Goal: Task Accomplishment & Management: Use online tool/utility

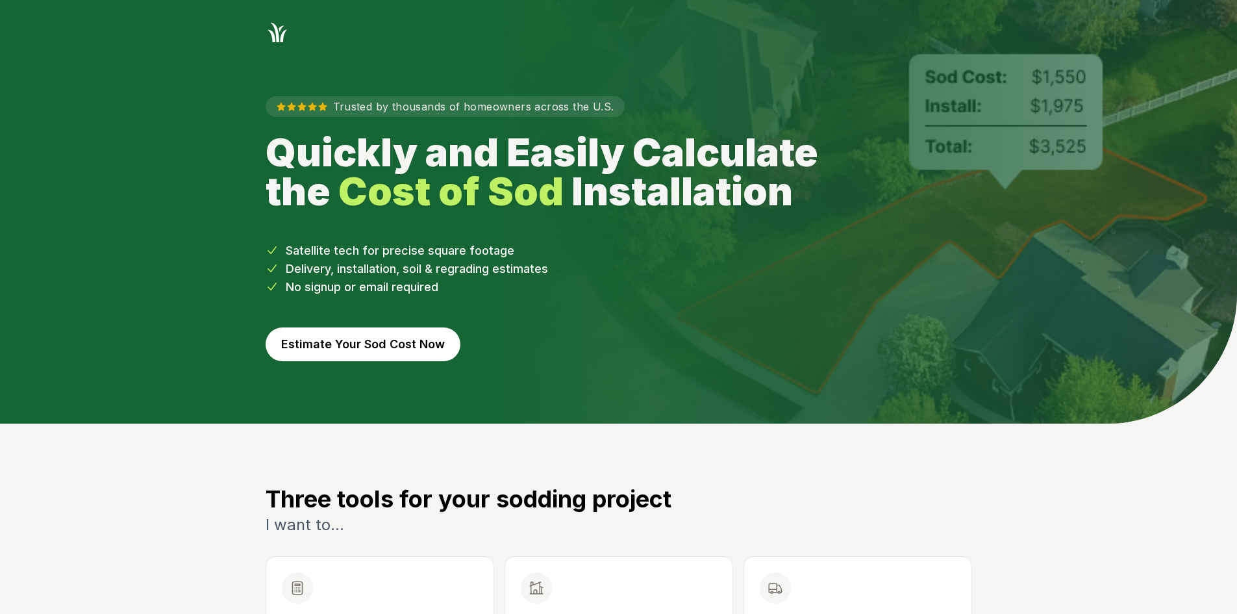
click at [421, 346] on button "Estimate Your Sod Cost Now" at bounding box center [363, 344] width 195 height 34
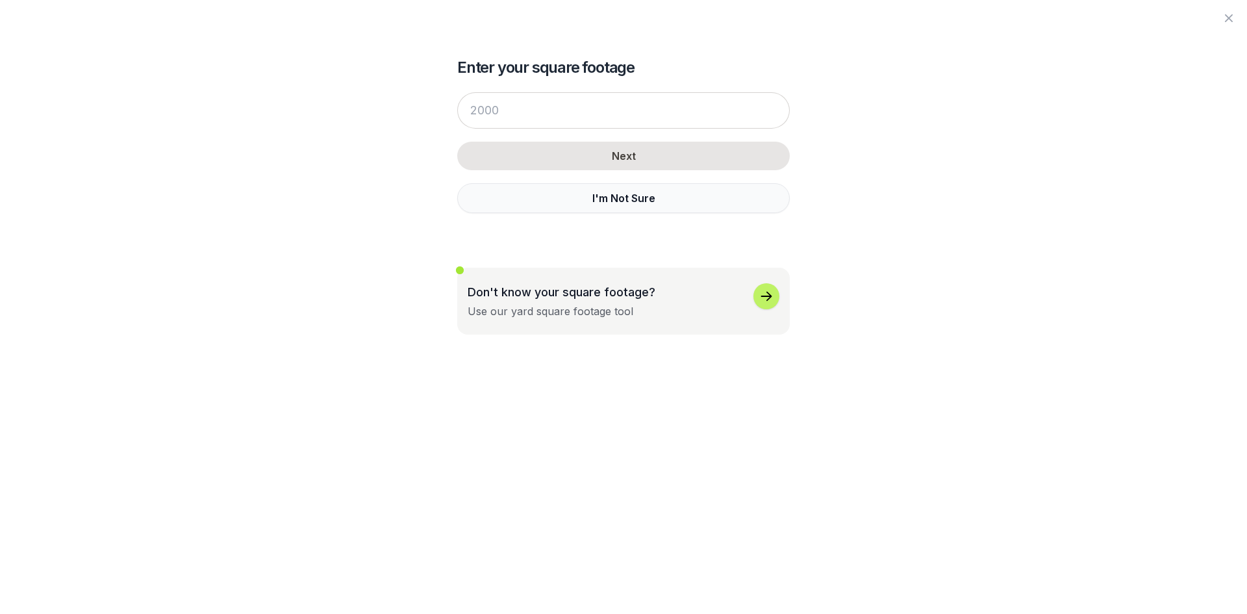
click at [598, 202] on button "I'm Not Sure" at bounding box center [623, 198] width 333 height 30
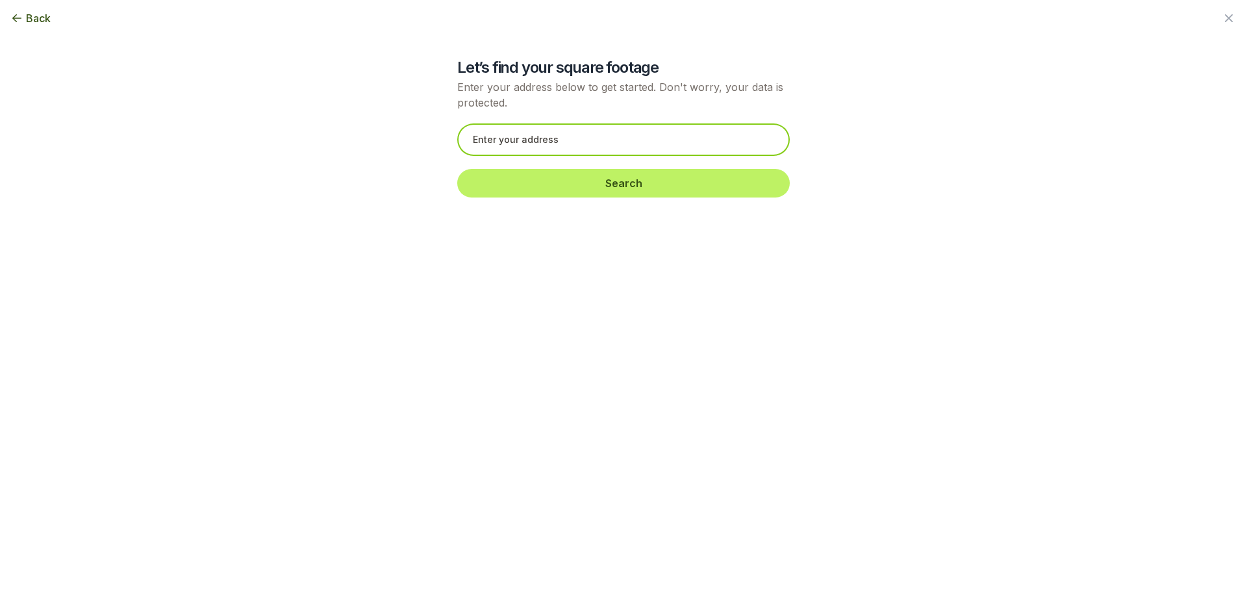
click at [584, 134] on input "text" at bounding box center [623, 139] width 333 height 32
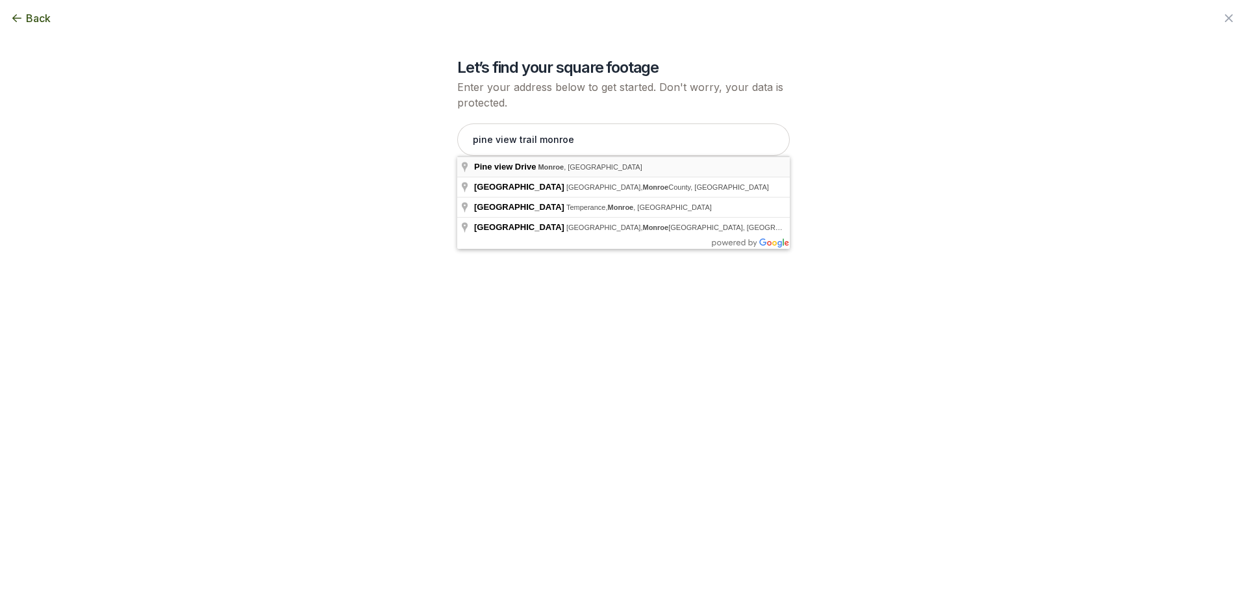
type input "[GEOGRAPHIC_DATA], [GEOGRAPHIC_DATA]"
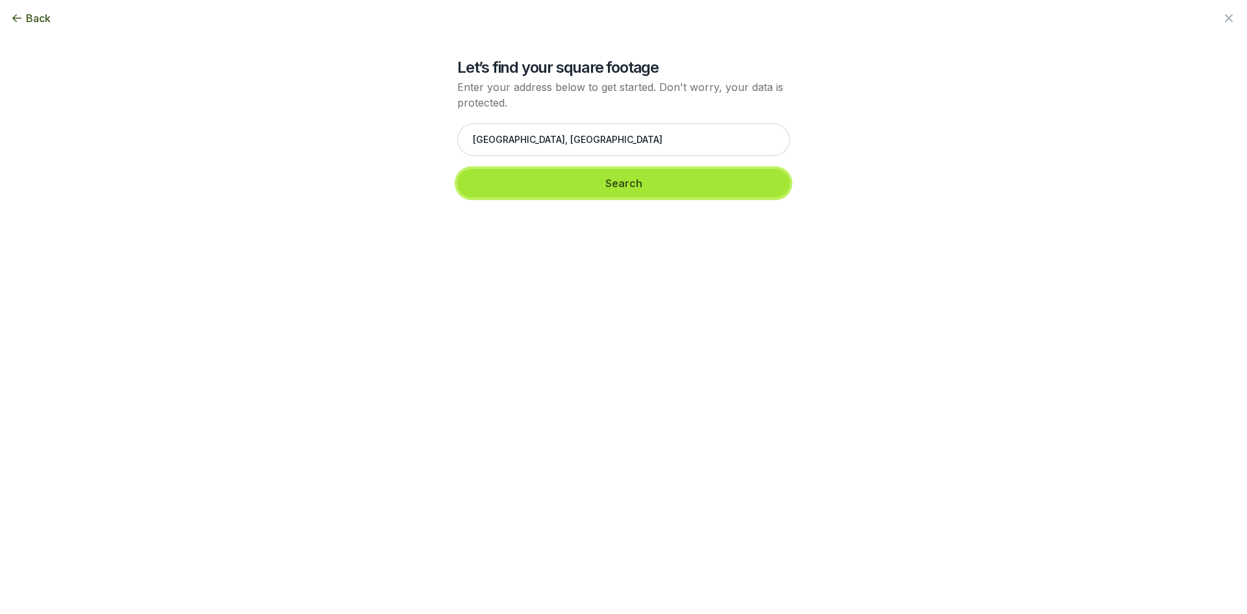
click at [573, 175] on button "Search" at bounding box center [623, 183] width 333 height 29
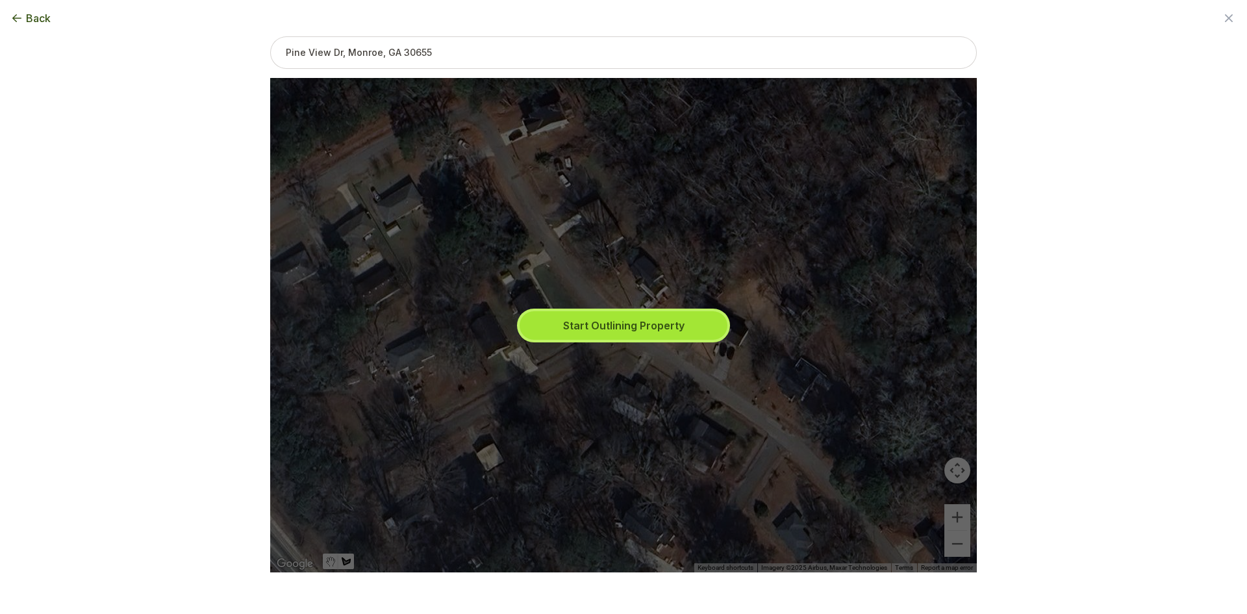
click at [608, 321] on button "Start Outlining Property" at bounding box center [624, 325] width 208 height 29
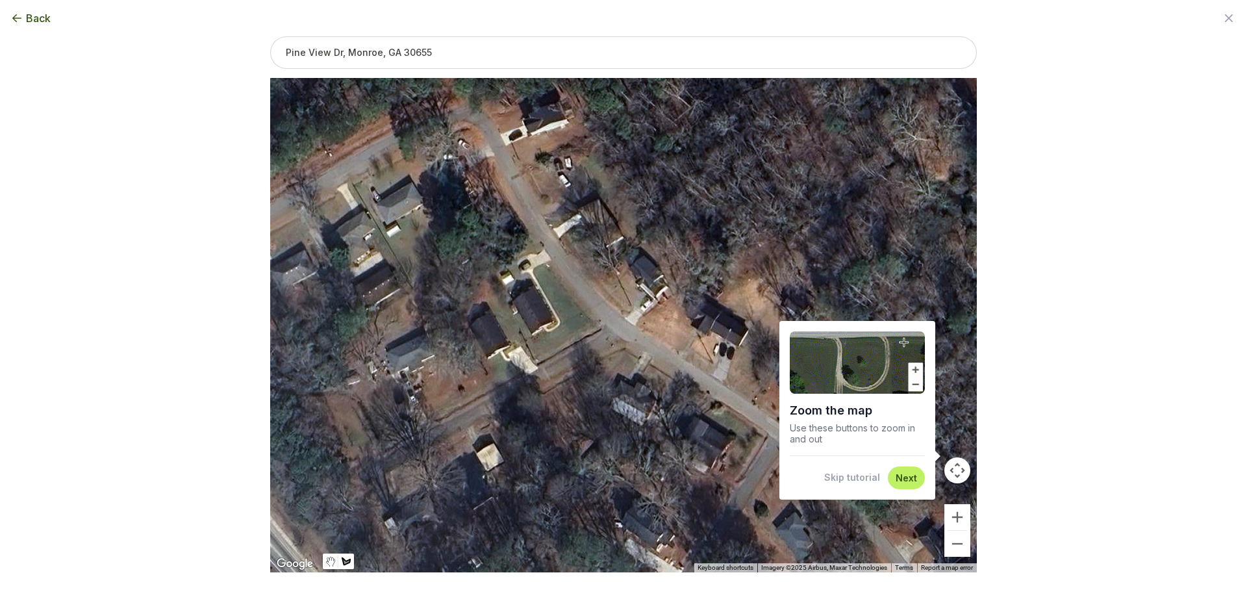
click at [841, 483] on button "Skip tutorial" at bounding box center [852, 477] width 56 height 13
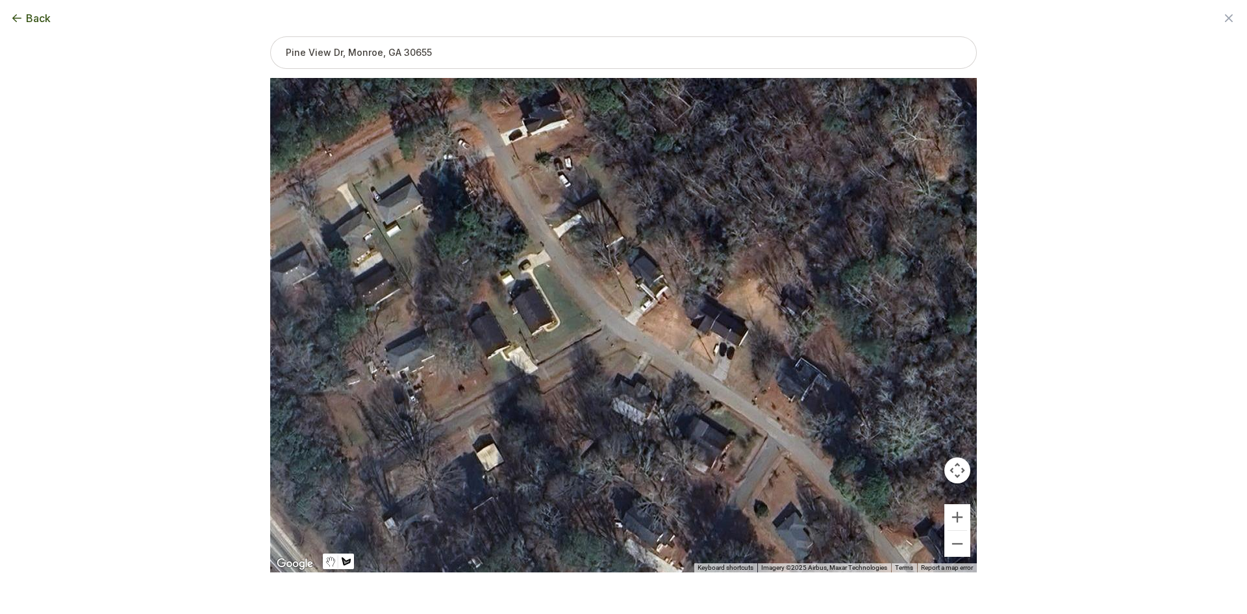
click at [38, 18] on span "Back" at bounding box center [38, 18] width 25 height 16
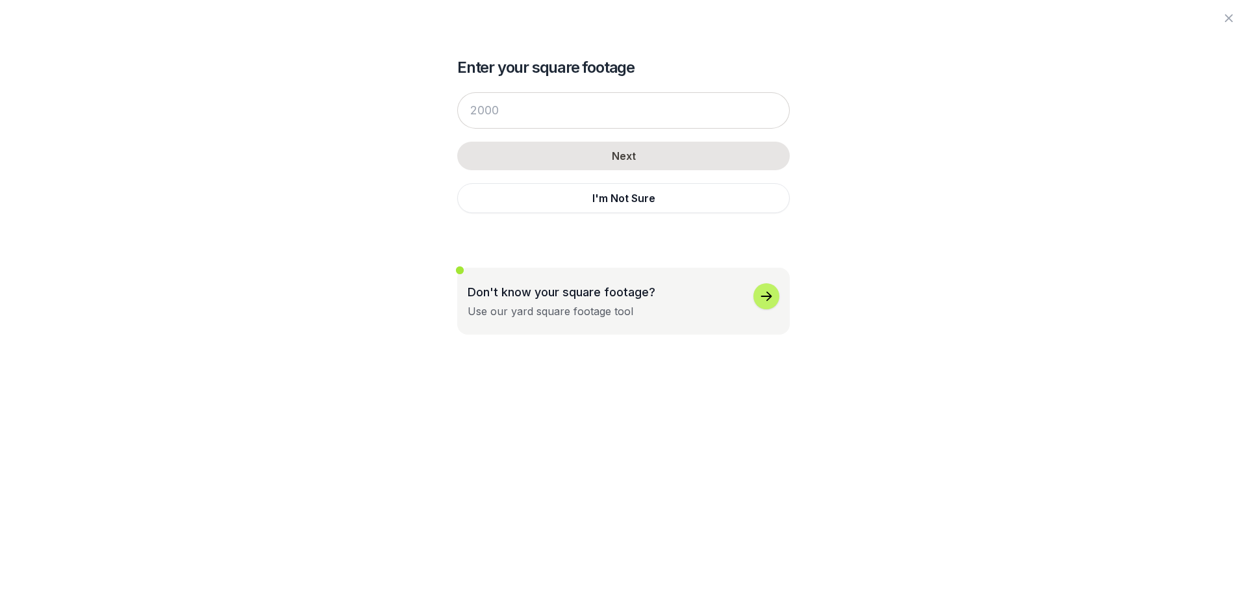
click at [528, 196] on button "I'm Not Sure" at bounding box center [623, 198] width 333 height 30
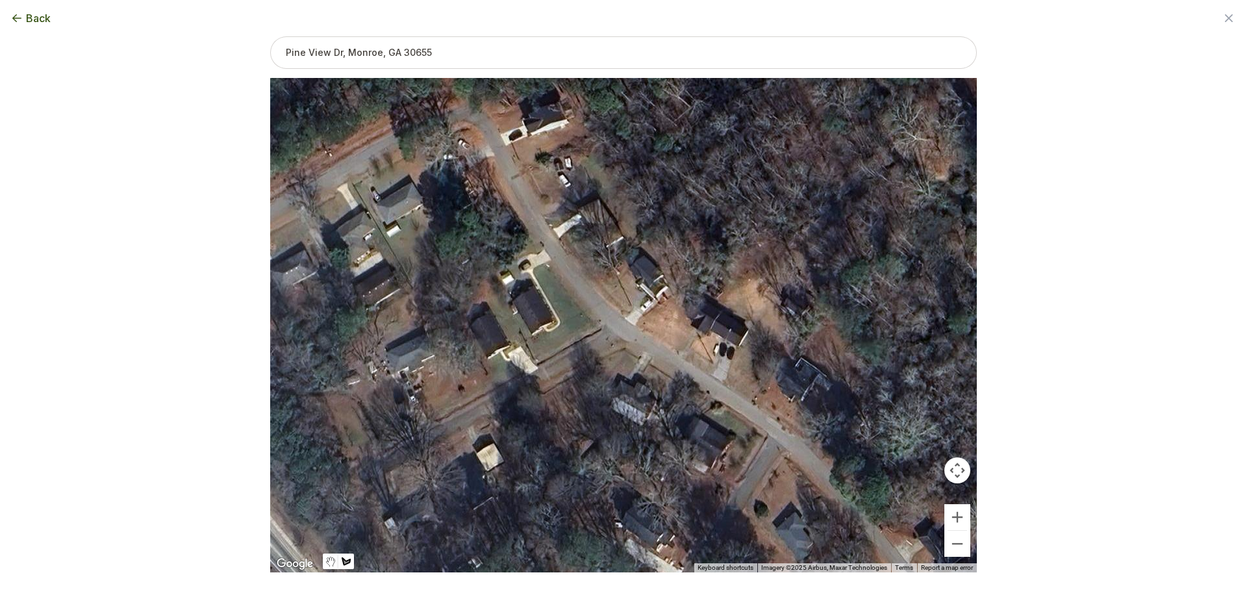
click at [27, 17] on span "Back" at bounding box center [38, 18] width 25 height 16
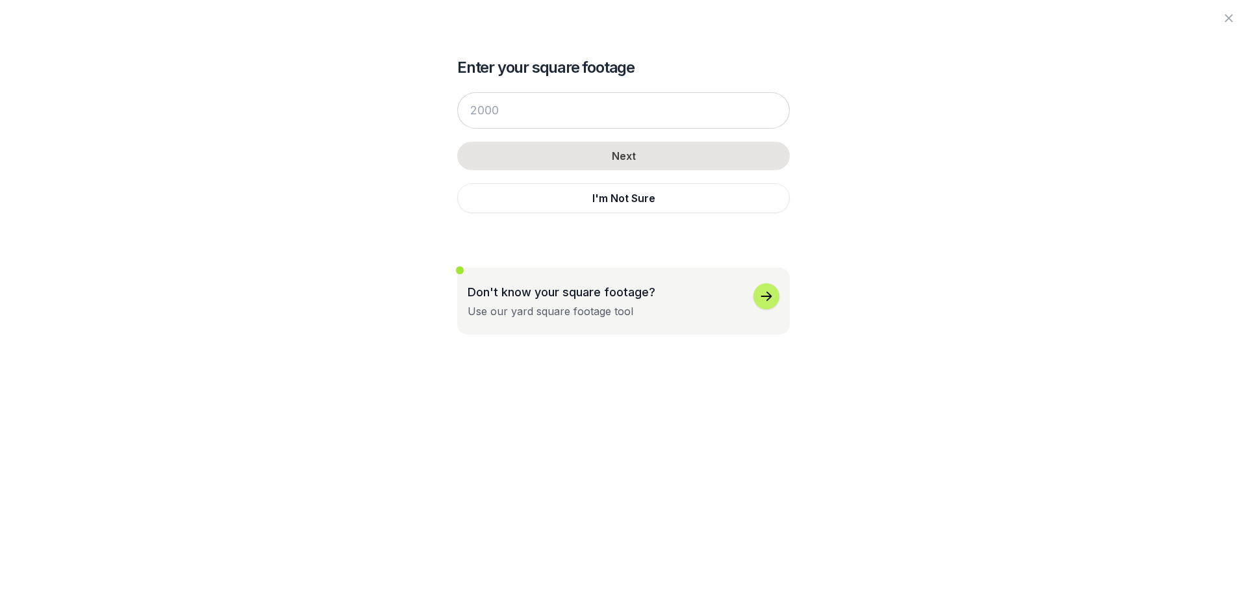
click at [1237, 12] on div at bounding box center [623, 18] width 1247 height 36
click at [1231, 16] on icon "button" at bounding box center [1229, 18] width 8 height 8
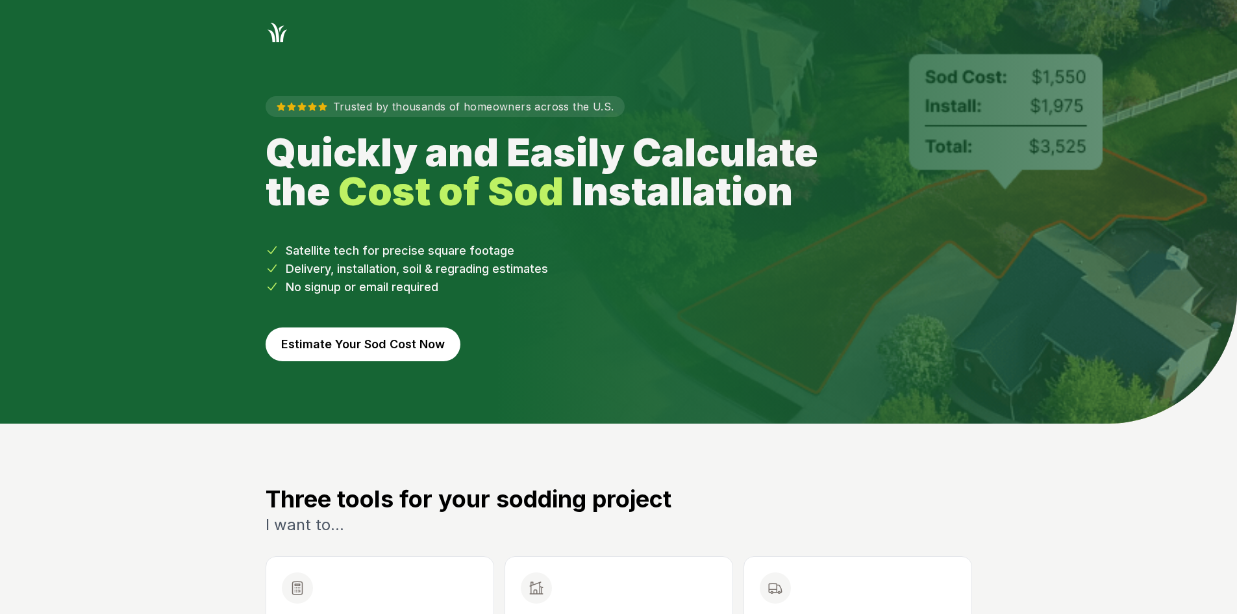
click at [423, 338] on button "Estimate Your Sod Cost Now" at bounding box center [363, 344] width 195 height 34
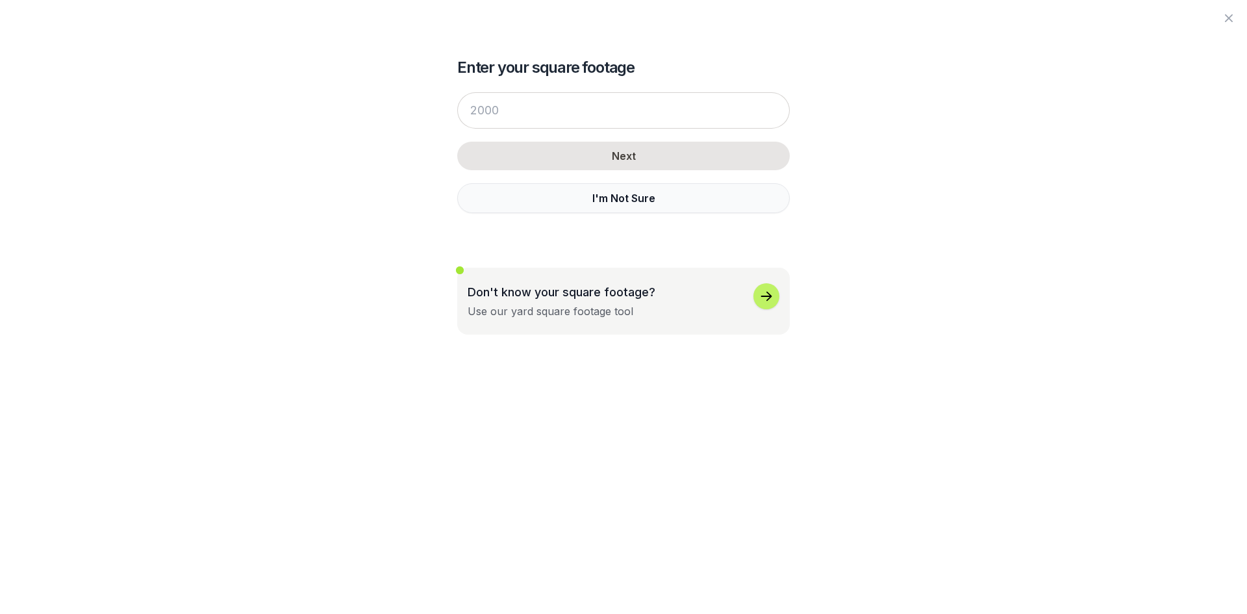
click at [547, 205] on button "I'm Not Sure" at bounding box center [623, 198] width 333 height 30
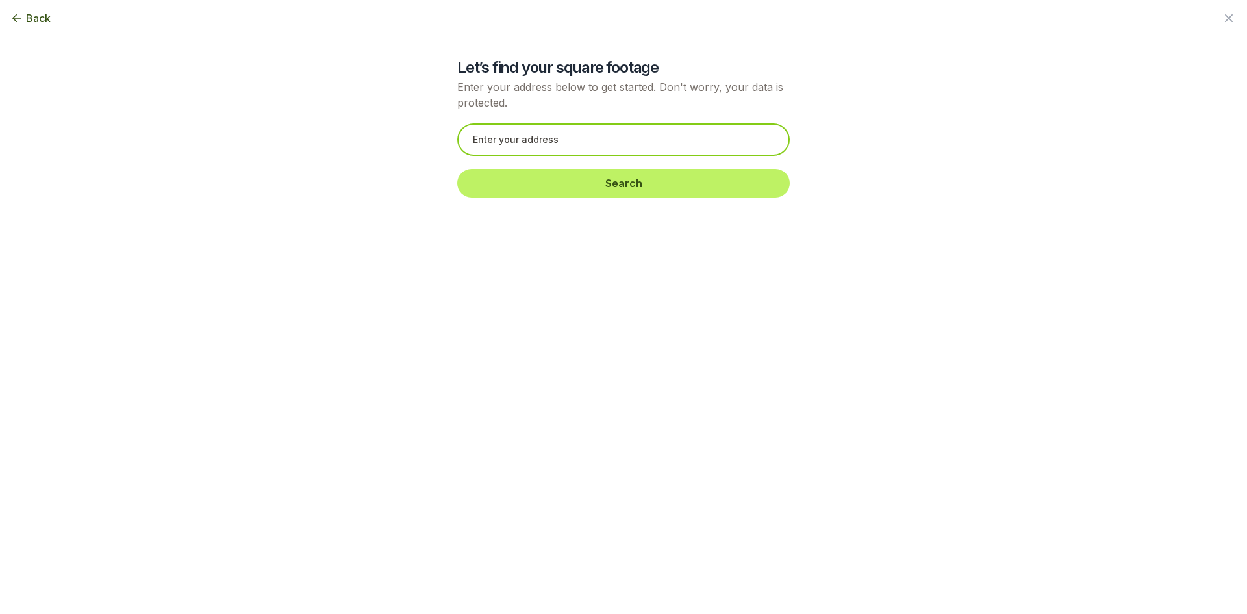
click at [538, 136] on input "text" at bounding box center [623, 139] width 333 height 32
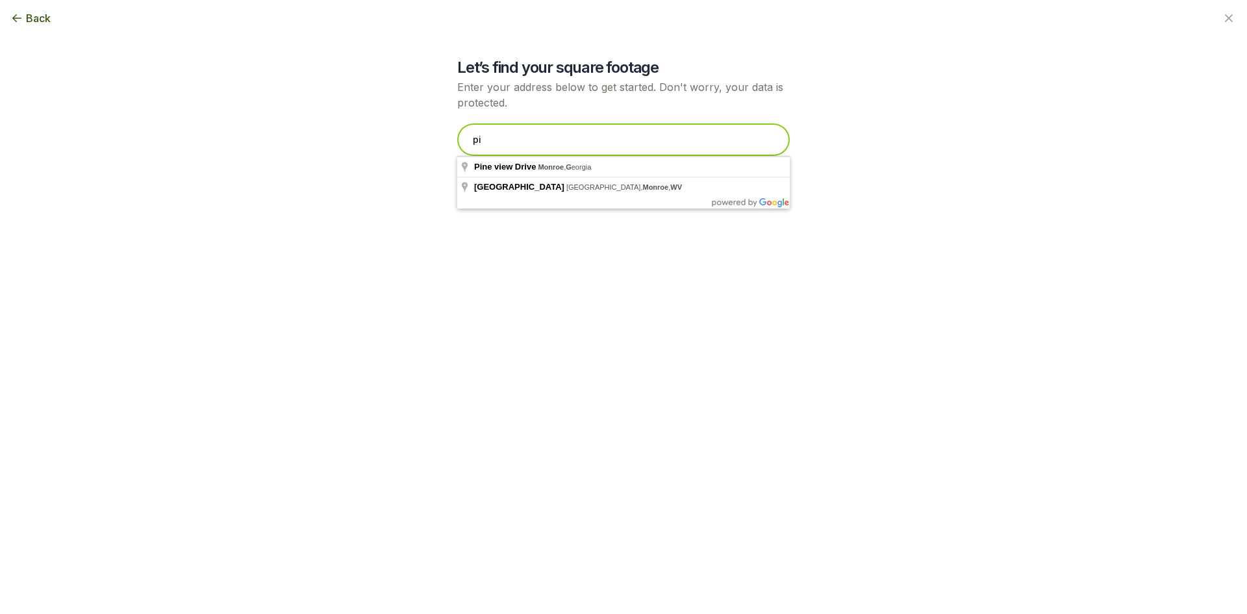
type input "p"
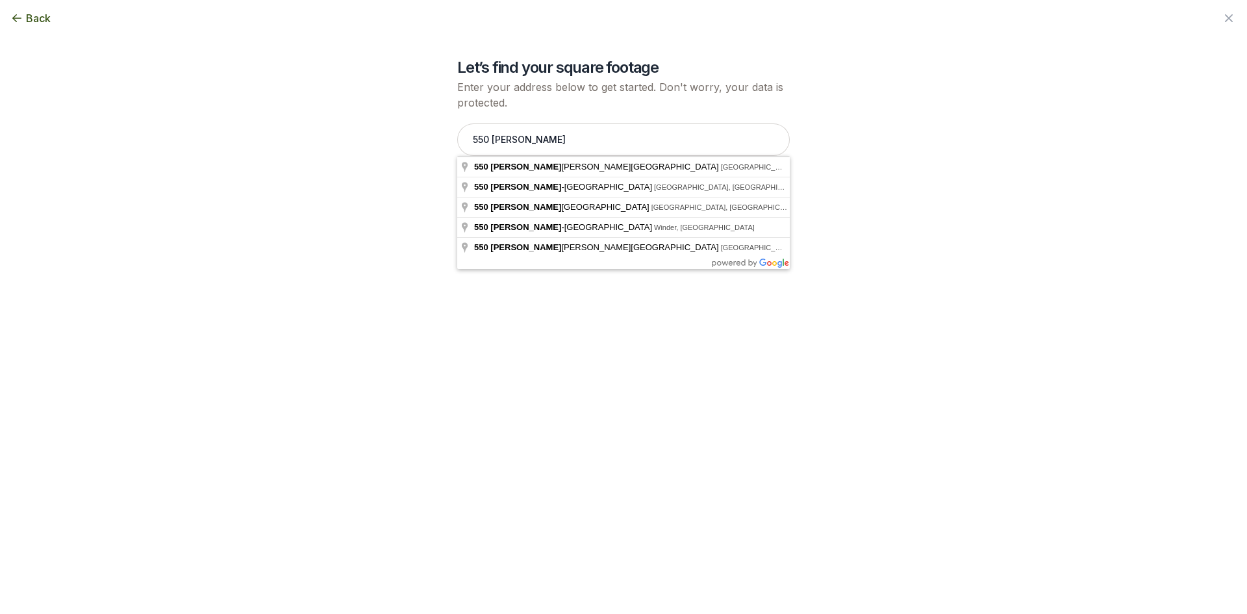
type input "[STREET_ADDRESS][PERSON_NAME]"
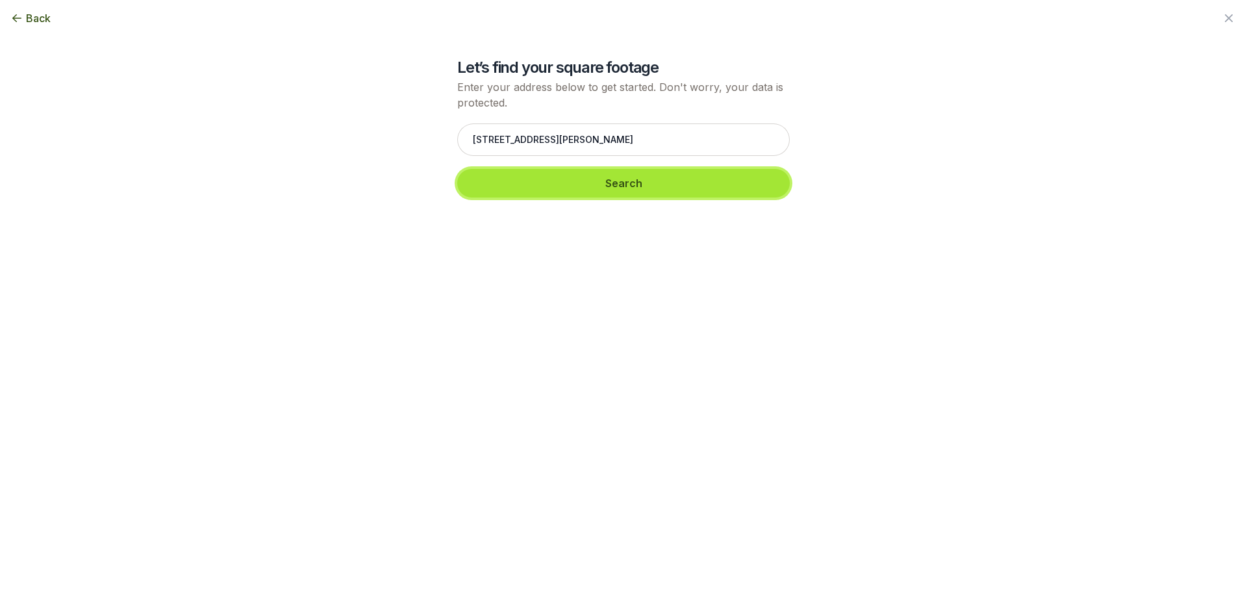
click at [553, 182] on button "Search" at bounding box center [623, 183] width 333 height 29
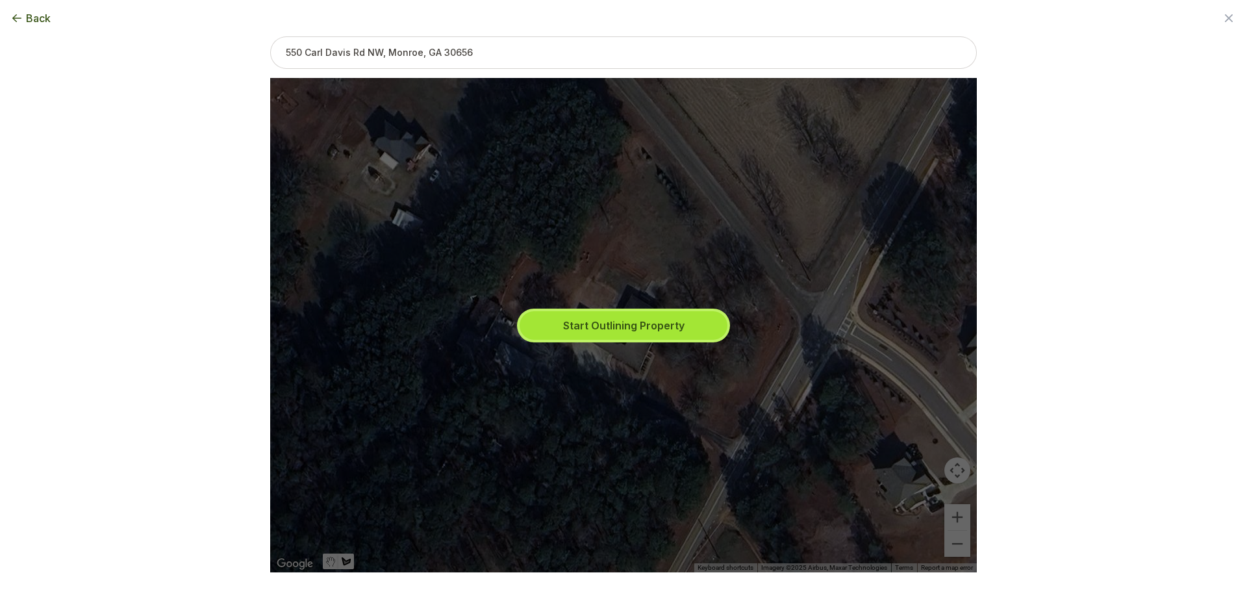
click at [634, 327] on button "Start Outlining Property" at bounding box center [624, 325] width 208 height 29
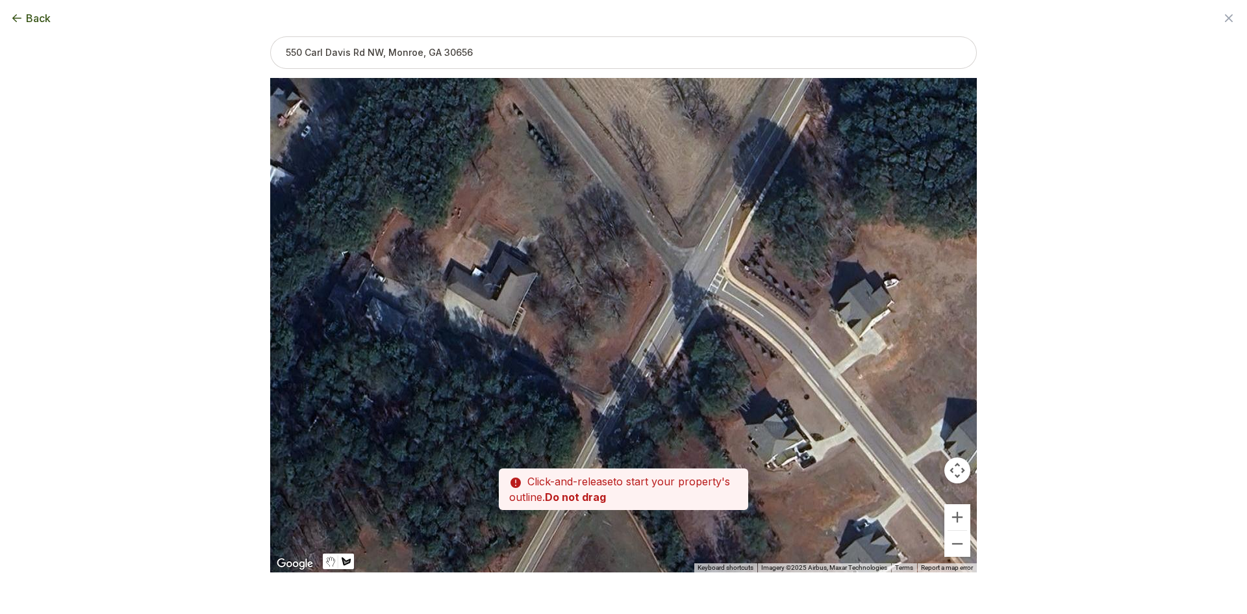
drag, startPoint x: 917, startPoint y: 404, endPoint x: 781, endPoint y: 357, distance: 143.6
click at [782, 357] on div at bounding box center [623, 326] width 707 height 494
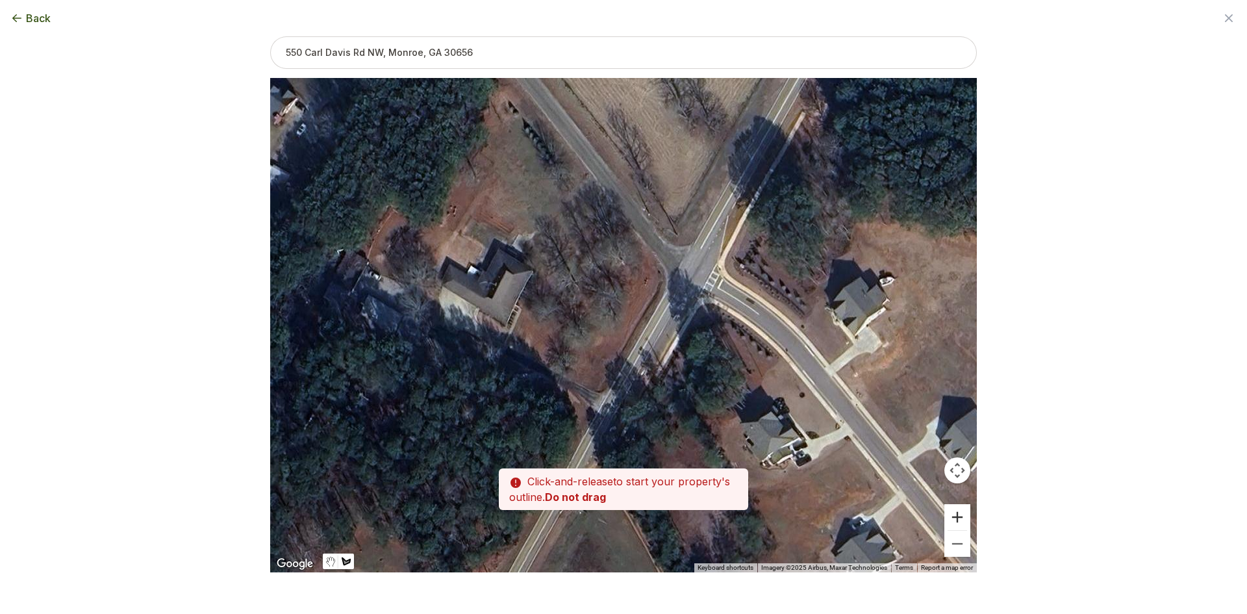
click at [959, 514] on button "Zoom in" at bounding box center [957, 517] width 26 height 26
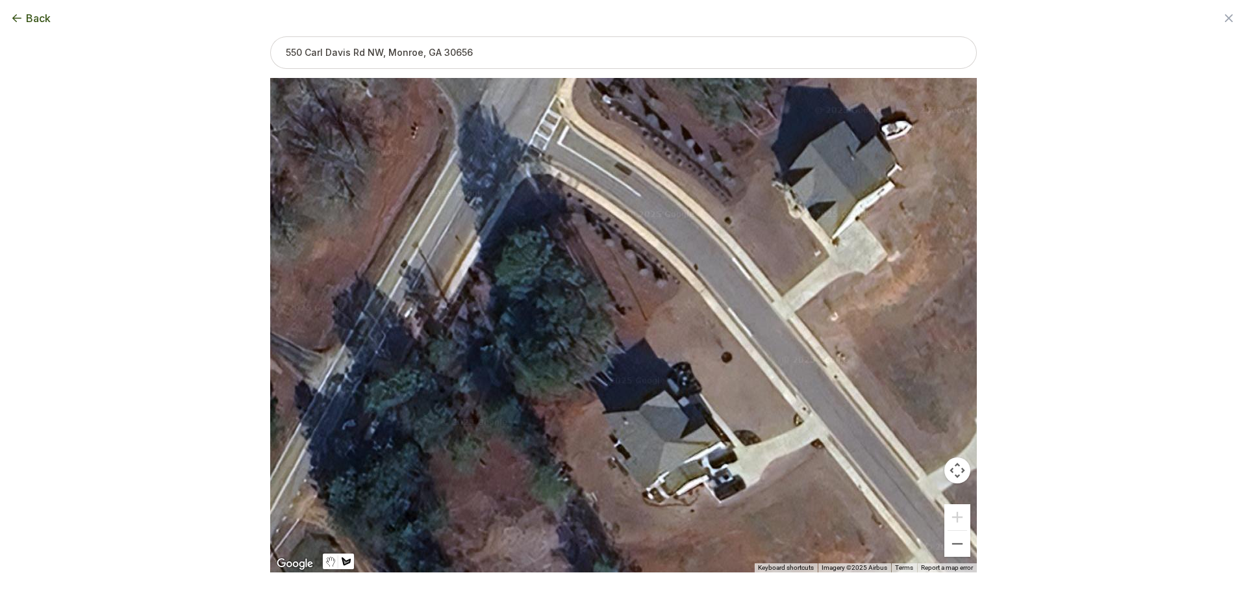
drag, startPoint x: 857, startPoint y: 431, endPoint x: 601, endPoint y: 323, distance: 276.9
click at [601, 323] on div at bounding box center [623, 325] width 707 height 494
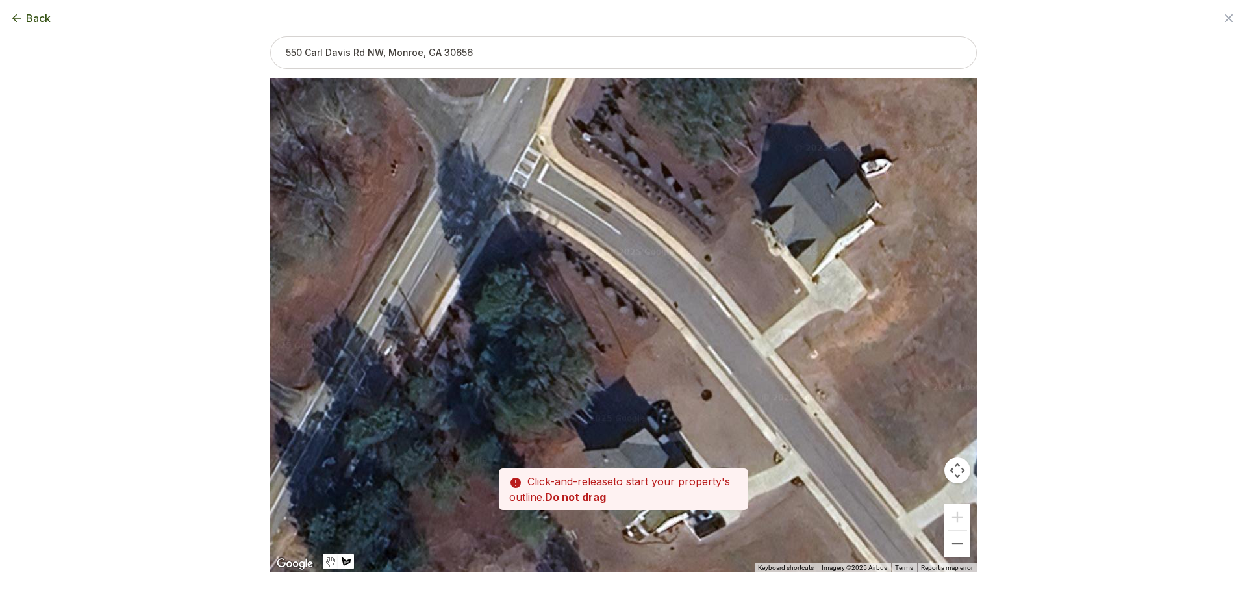
drag, startPoint x: 676, startPoint y: 246, endPoint x: 647, endPoint y: 310, distance: 71.2
click at [647, 310] on div at bounding box center [623, 325] width 707 height 494
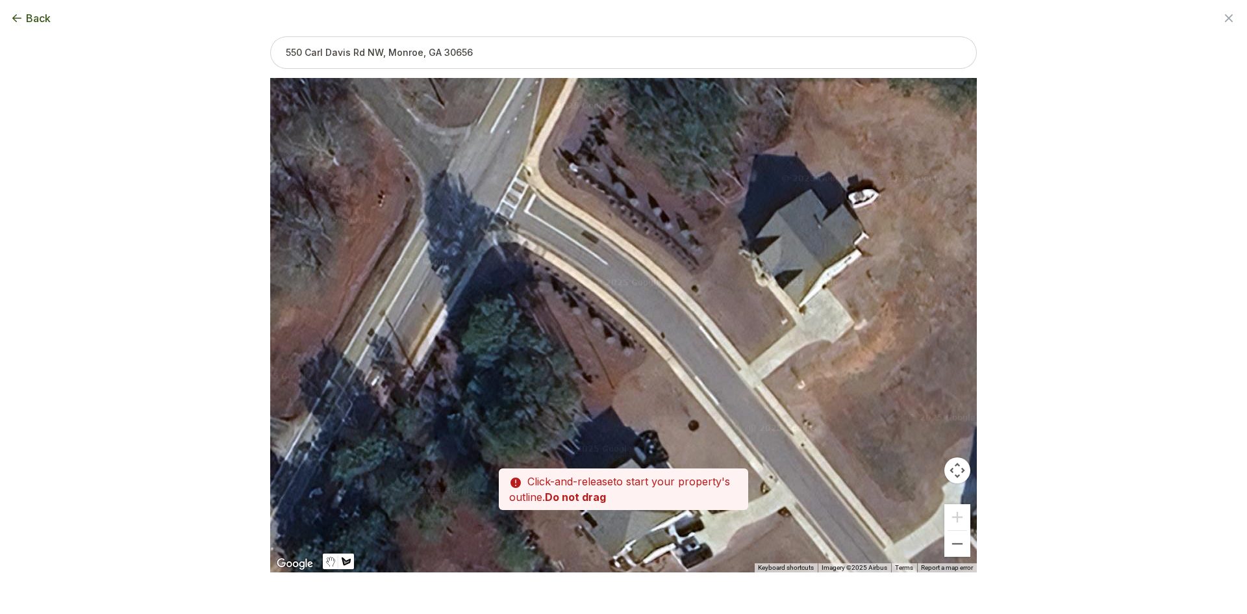
click at [683, 290] on div at bounding box center [623, 325] width 707 height 494
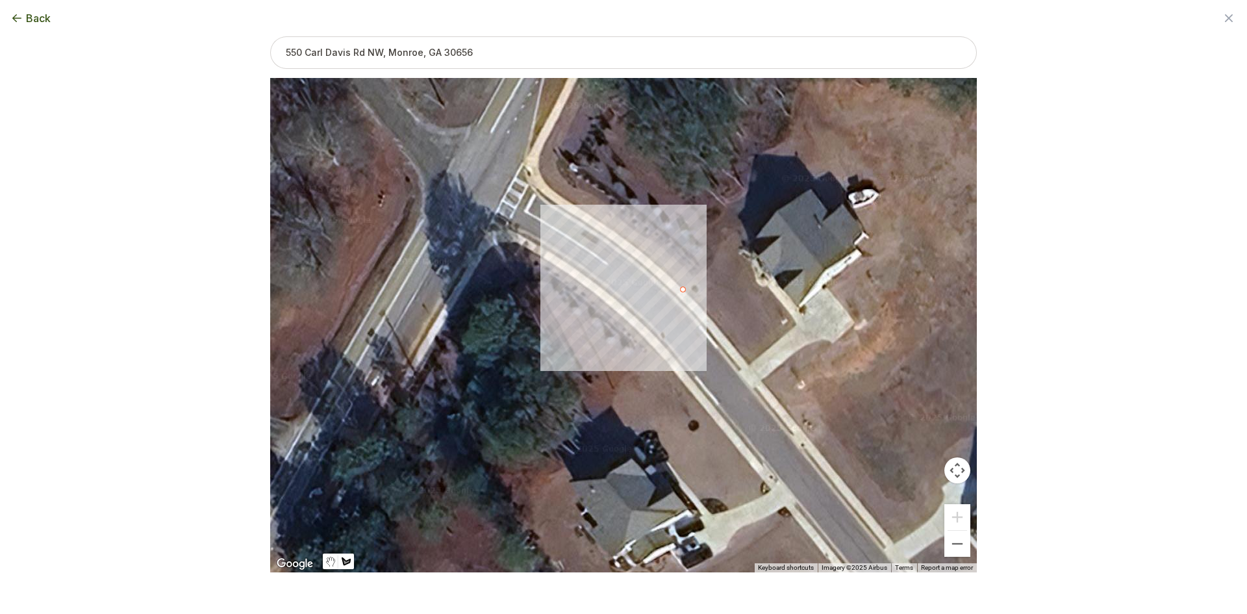
click at [692, 277] on div at bounding box center [623, 325] width 707 height 494
click at [664, 250] on div at bounding box center [623, 325] width 707 height 494
click at [649, 237] on div at bounding box center [623, 325] width 707 height 494
click at [630, 226] on div at bounding box center [623, 325] width 707 height 494
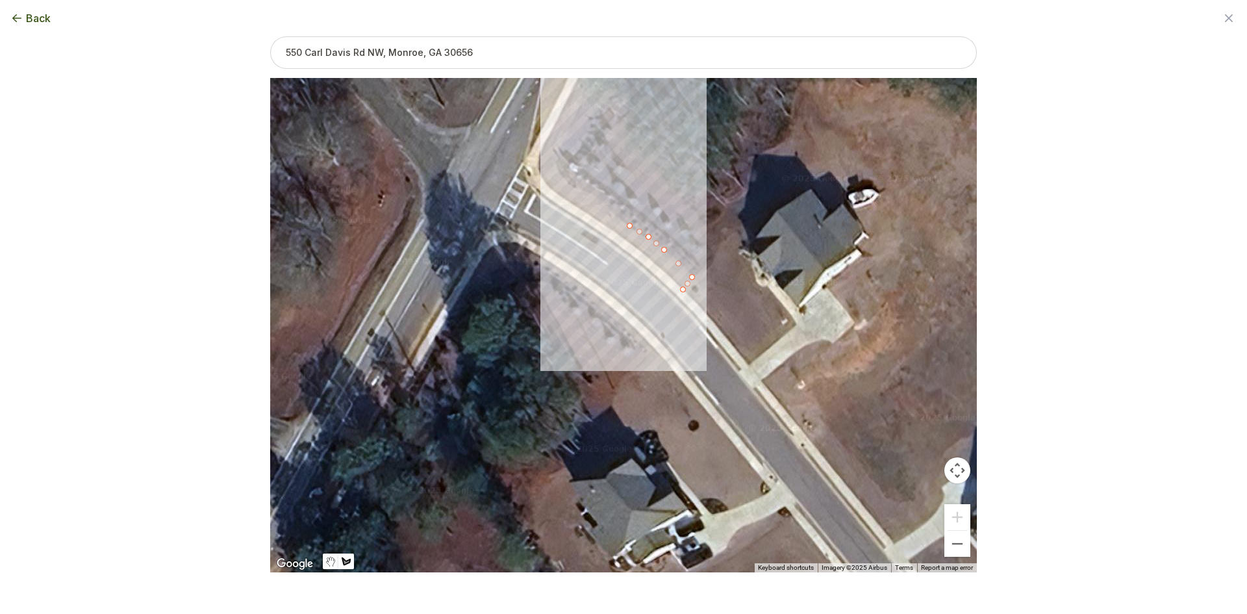
click at [601, 204] on div at bounding box center [623, 325] width 707 height 494
click at [582, 190] on div at bounding box center [623, 325] width 707 height 494
click at [563, 176] on div at bounding box center [623, 325] width 707 height 494
click at [552, 160] on div at bounding box center [623, 325] width 707 height 494
click at [563, 134] on div at bounding box center [623, 325] width 707 height 494
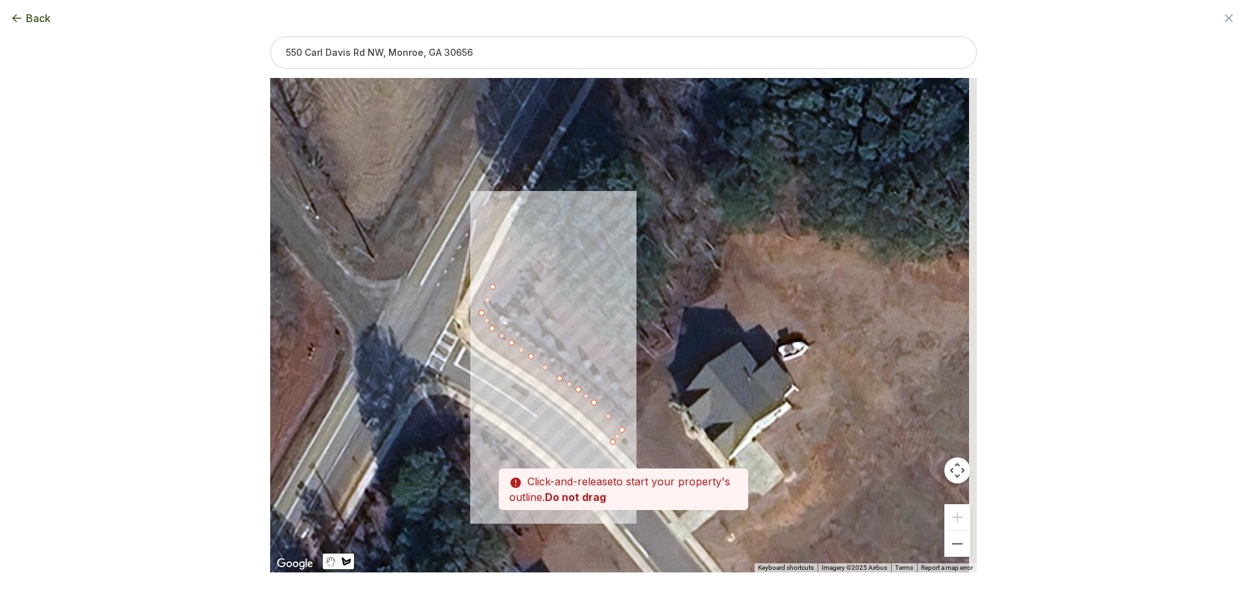
drag, startPoint x: 578, startPoint y: 105, endPoint x: 507, endPoint y: 259, distance: 169.4
click at [507, 259] on div at bounding box center [623, 325] width 707 height 494
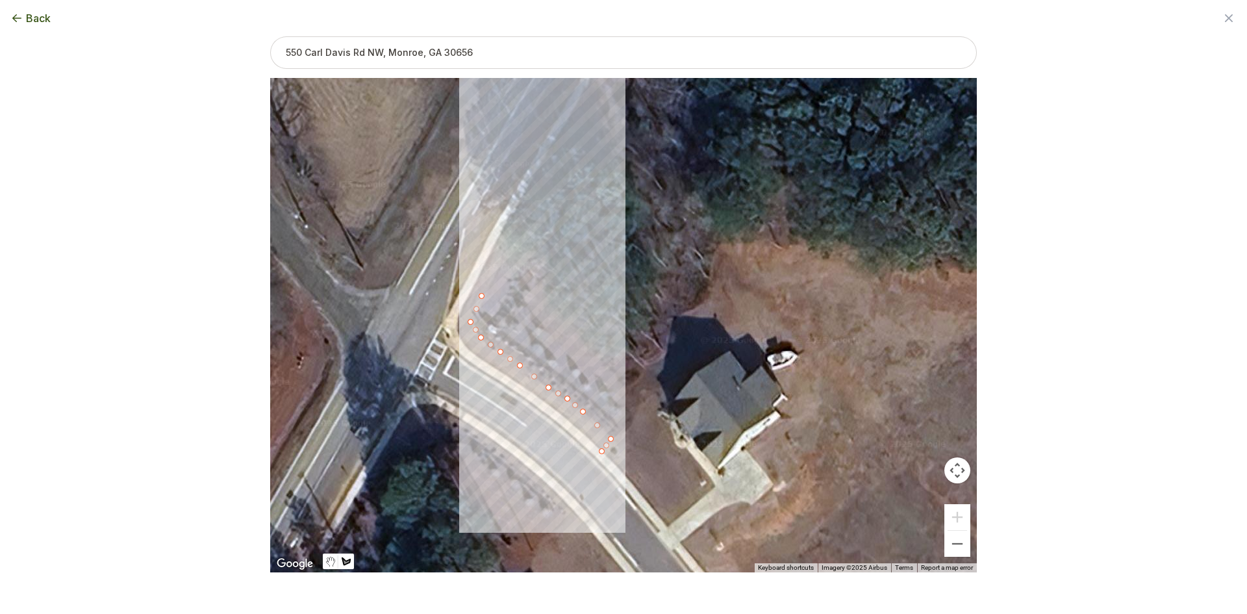
click at [561, 160] on div at bounding box center [623, 325] width 707 height 494
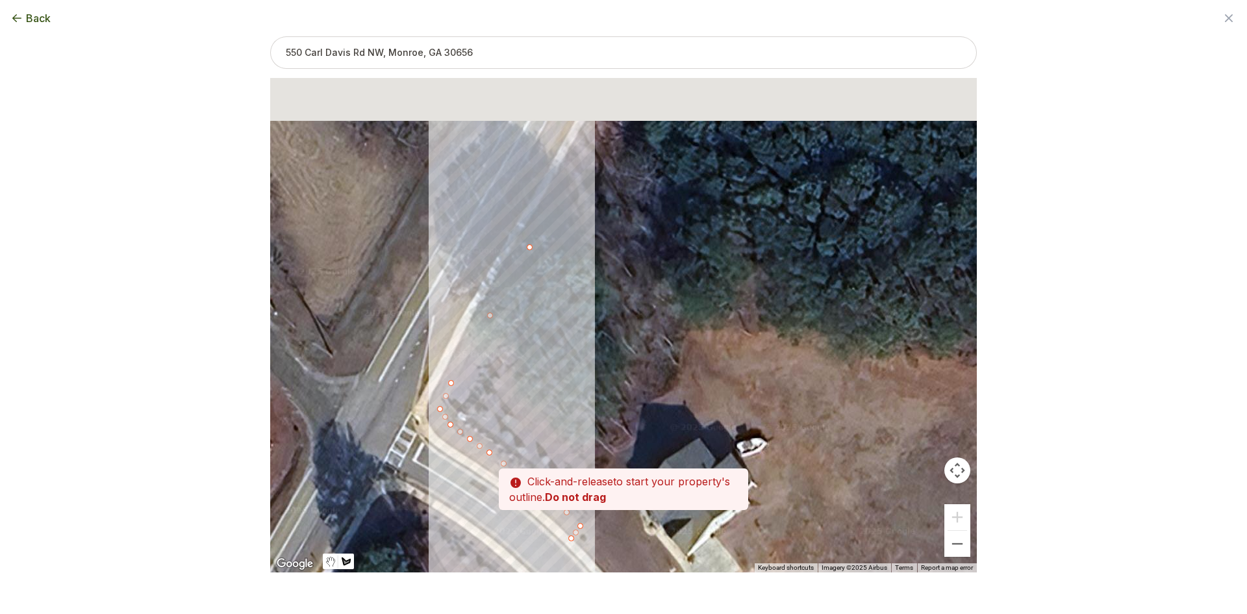
drag, startPoint x: 599, startPoint y: 125, endPoint x: 557, endPoint y: 233, distance: 115.2
click at [558, 242] on div at bounding box center [623, 325] width 707 height 494
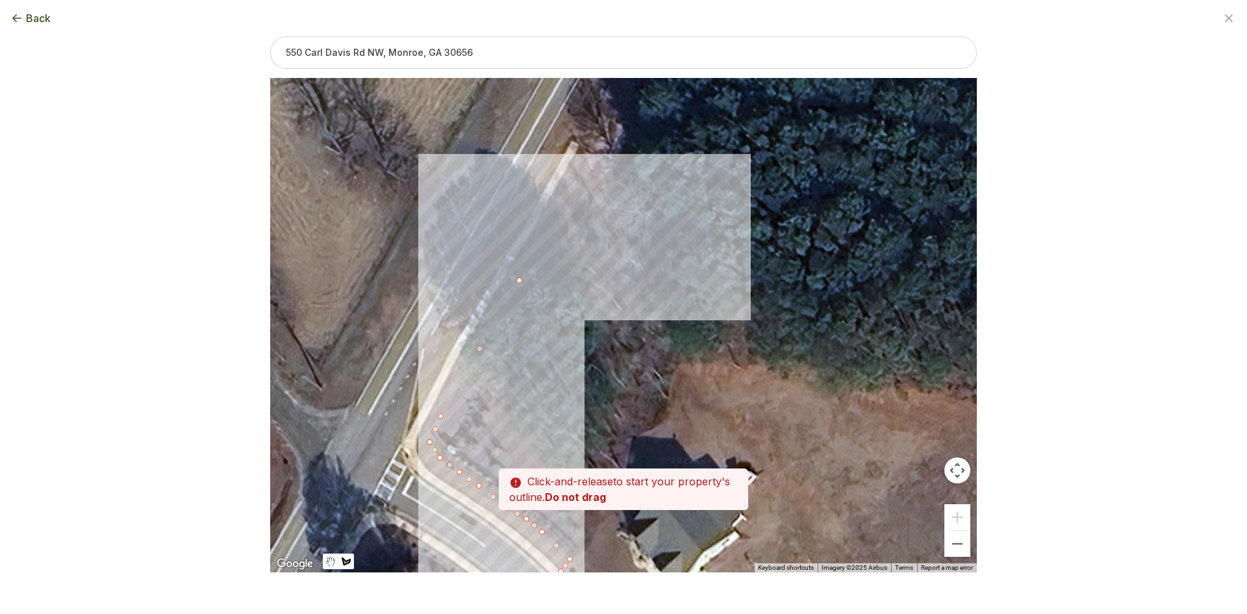
click at [580, 174] on div at bounding box center [623, 326] width 707 height 494
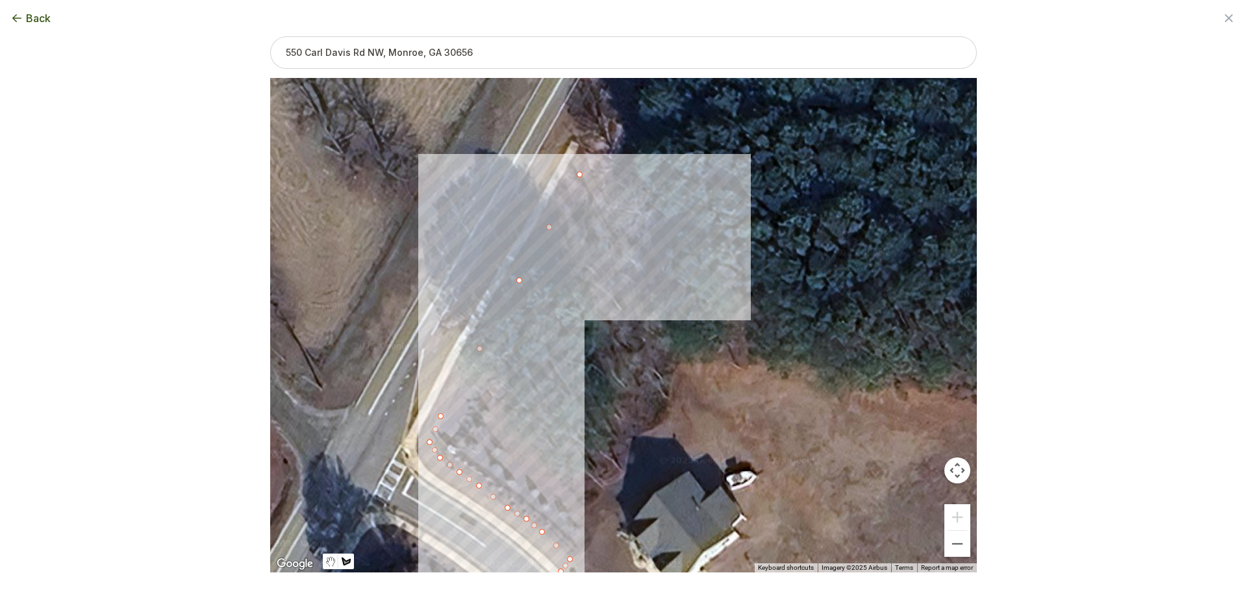
click at [570, 168] on div at bounding box center [623, 326] width 707 height 494
click at [506, 273] on div at bounding box center [623, 326] width 707 height 494
click at [453, 364] on div at bounding box center [623, 326] width 707 height 494
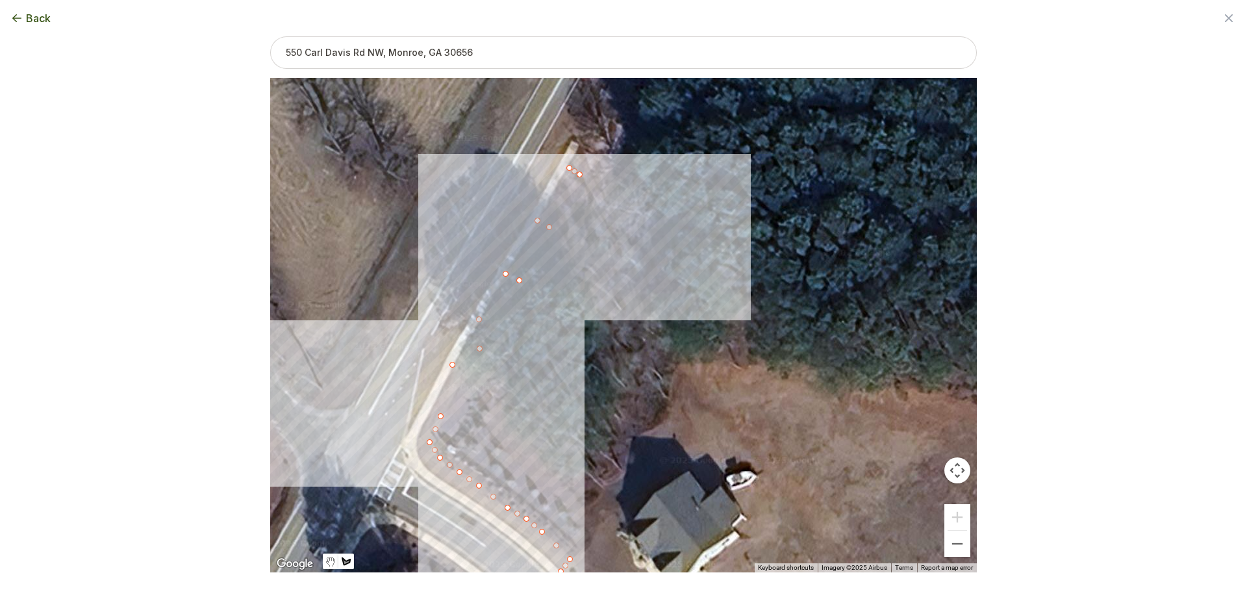
click at [423, 424] on div at bounding box center [623, 326] width 707 height 494
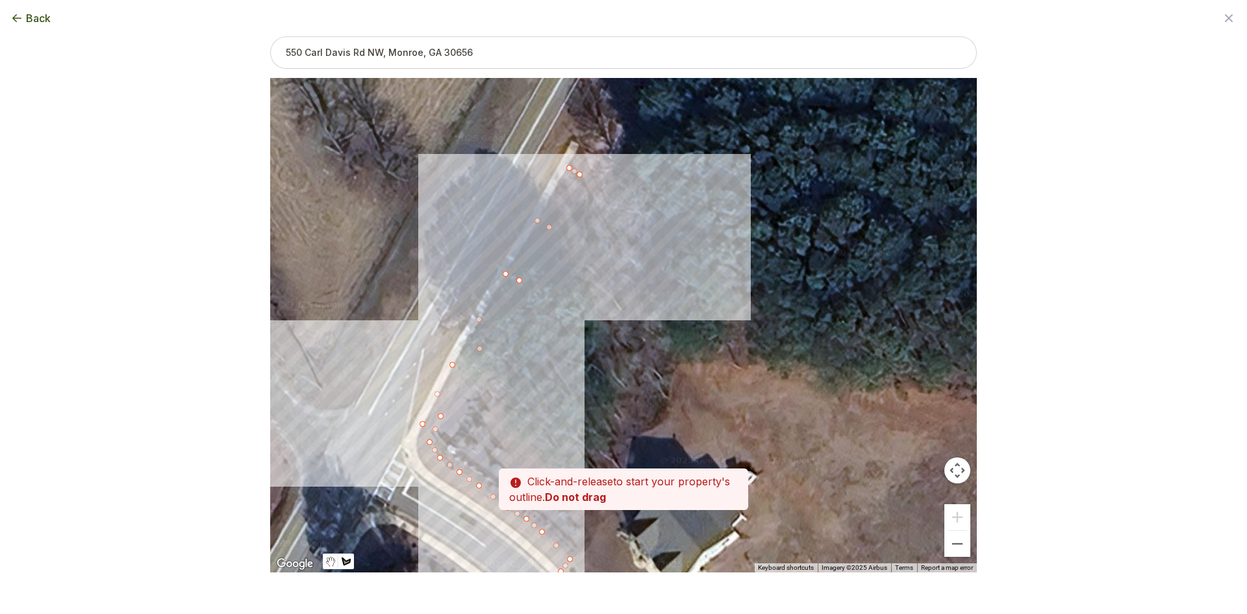
click at [416, 449] on div at bounding box center [623, 326] width 707 height 494
click at [430, 474] on div at bounding box center [623, 326] width 707 height 494
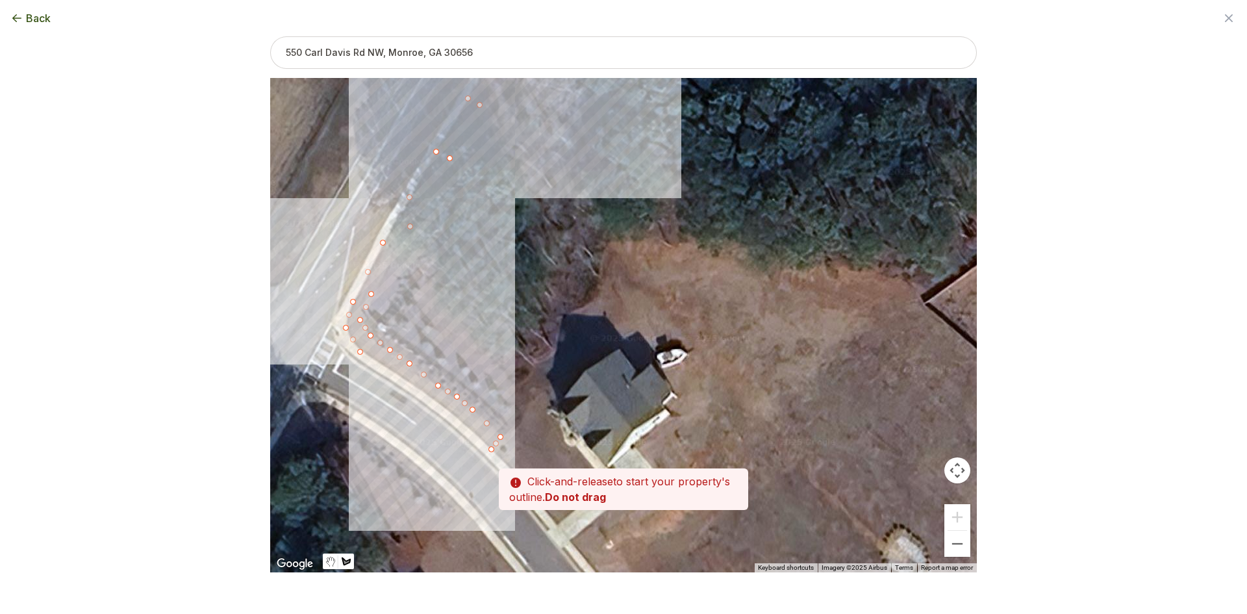
drag, startPoint x: 436, startPoint y: 483, endPoint x: 358, endPoint y: 349, distance: 155.7
click at [358, 349] on div at bounding box center [623, 326] width 707 height 494
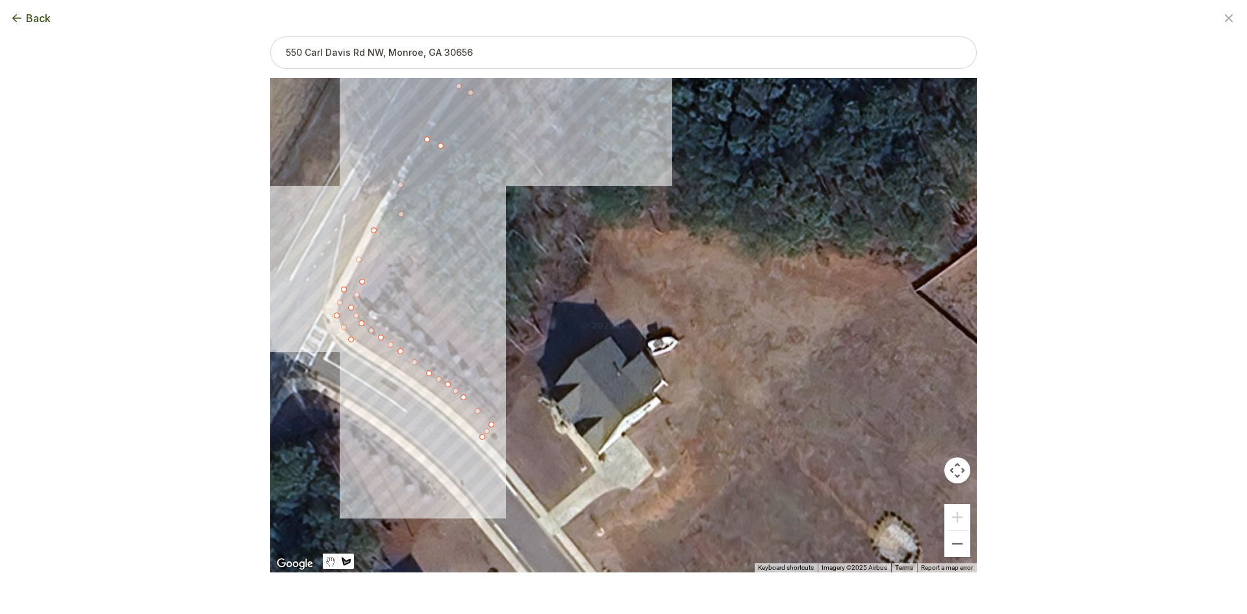
click at [378, 353] on div at bounding box center [623, 325] width 707 height 494
click at [415, 381] on div at bounding box center [623, 325] width 707 height 494
click at [462, 414] on div at bounding box center [623, 325] width 707 height 494
click at [482, 438] on div at bounding box center [623, 325] width 707 height 494
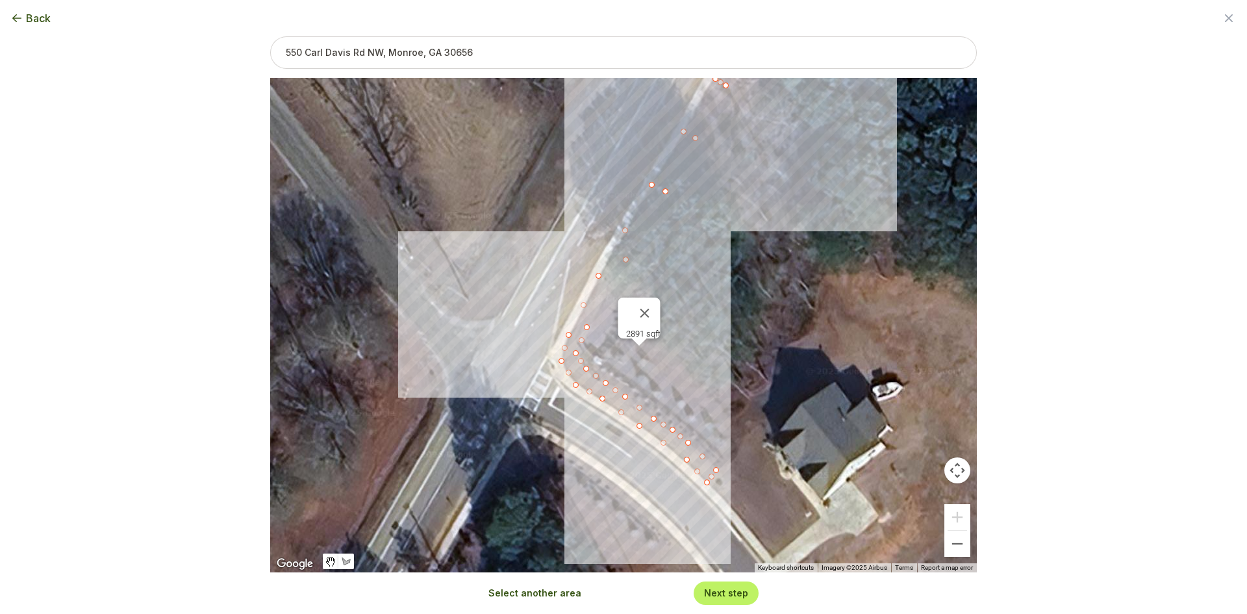
drag, startPoint x: 379, startPoint y: 414, endPoint x: 605, endPoint y: 460, distance: 230.6
click at [605, 460] on div "2891 sqft" at bounding box center [623, 325] width 707 height 494
click at [548, 593] on button "Select another area" at bounding box center [534, 593] width 93 height 13
click at [553, 340] on div at bounding box center [623, 325] width 707 height 494
click at [570, 259] on div at bounding box center [623, 325] width 707 height 494
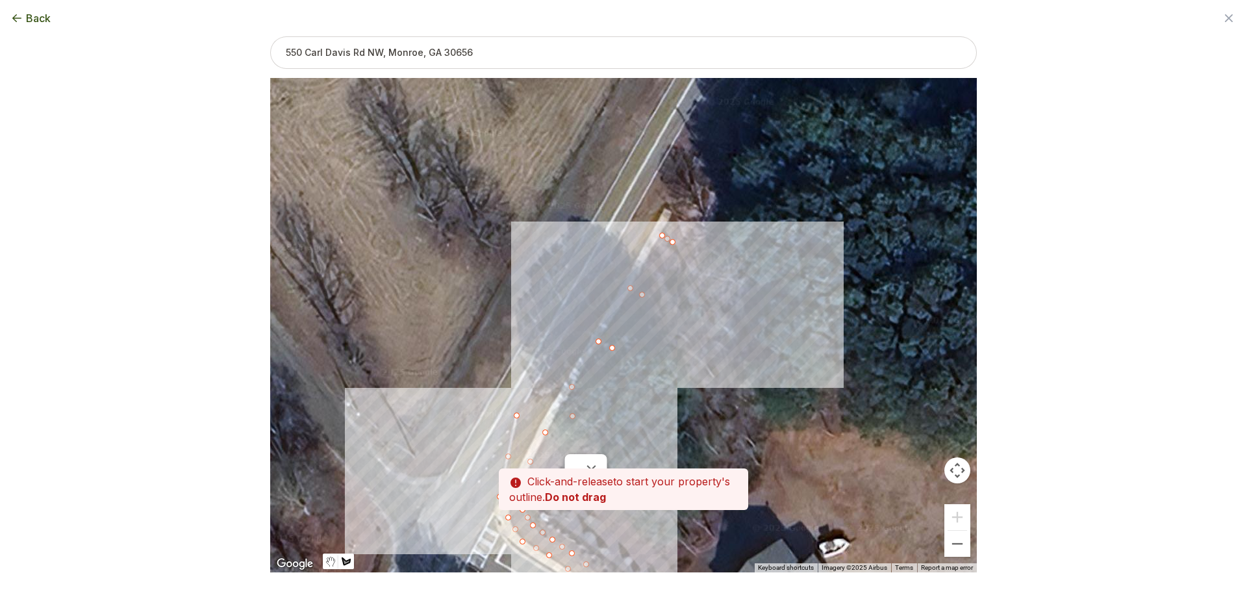
drag, startPoint x: 659, startPoint y: 136, endPoint x: 603, endPoint y: 295, distance: 168.0
click at [603, 295] on div at bounding box center [623, 325] width 707 height 494
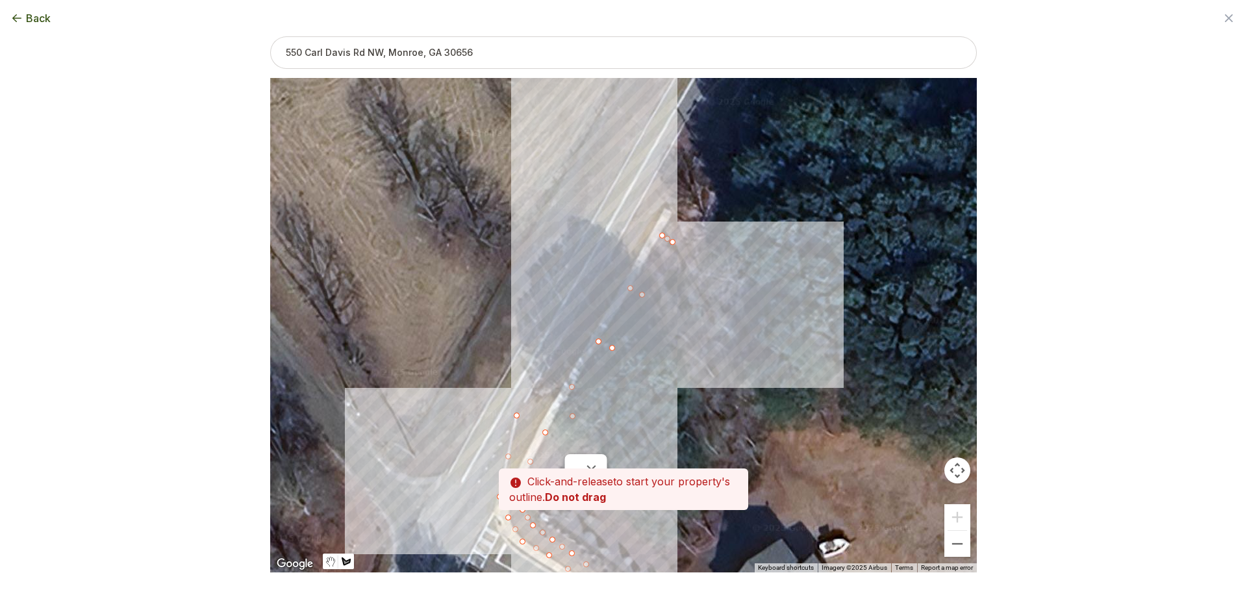
click at [638, 207] on div at bounding box center [623, 325] width 707 height 494
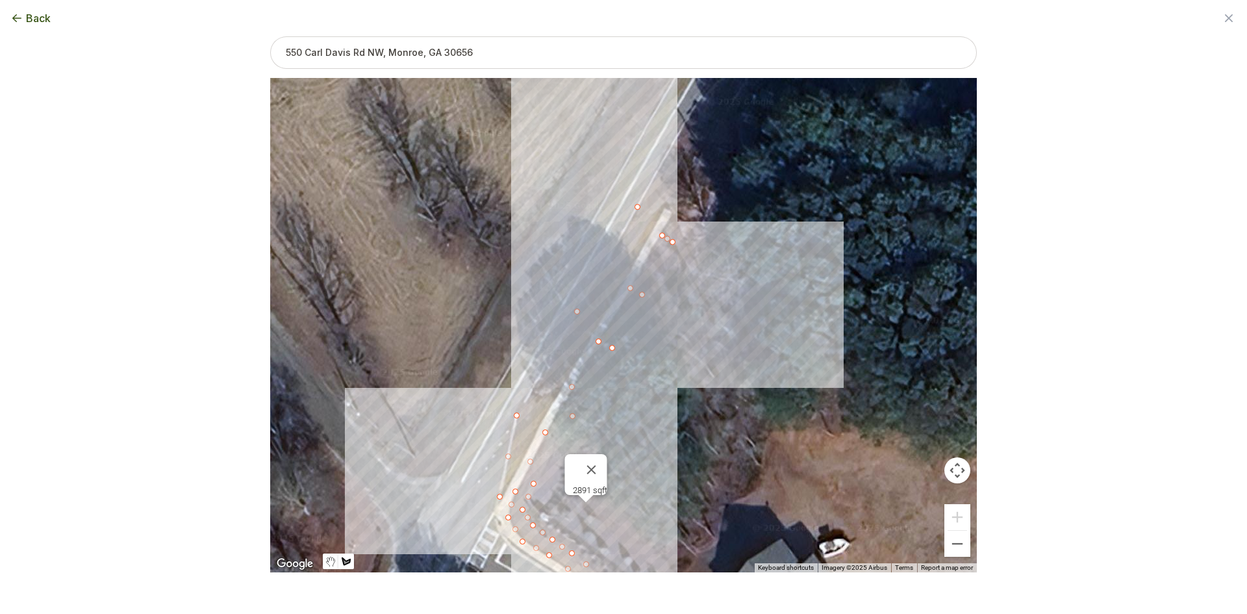
click at [657, 218] on div at bounding box center [623, 325] width 707 height 494
click at [600, 322] on div at bounding box center [623, 325] width 707 height 494
click at [557, 397] on div at bounding box center [623, 325] width 707 height 494
click at [524, 458] on div at bounding box center [623, 325] width 707 height 494
click at [503, 499] on div at bounding box center [623, 325] width 707 height 494
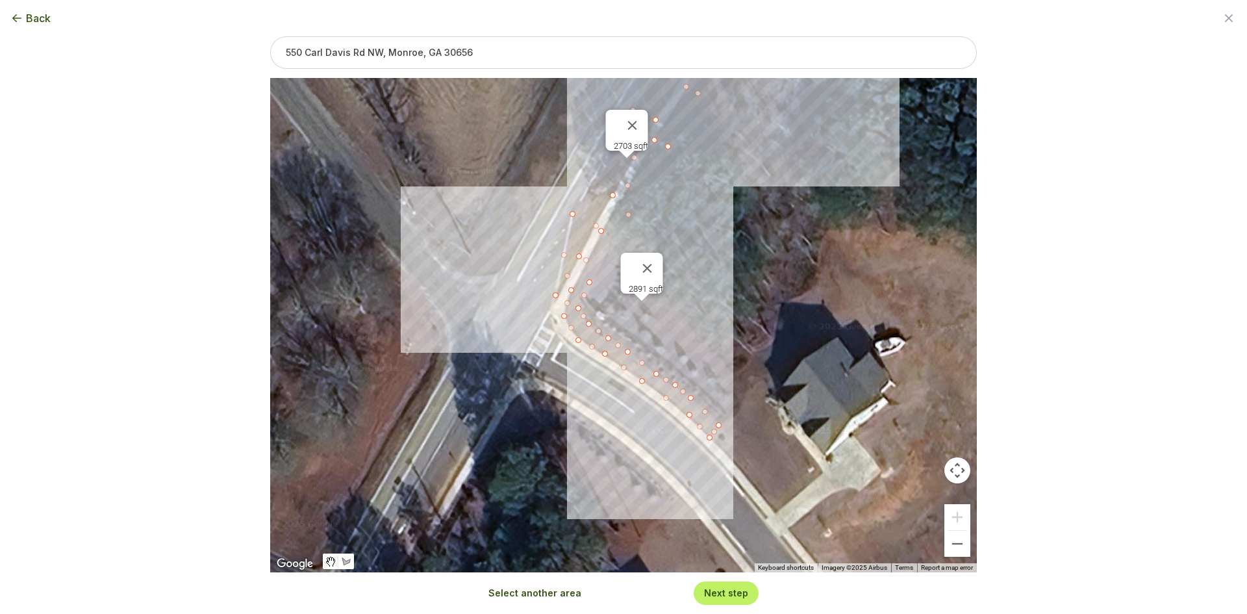
drag, startPoint x: 450, startPoint y: 492, endPoint x: 507, endPoint y: 288, distance: 211.0
click at [507, 288] on div "2891 sqft 2703 sqft" at bounding box center [623, 325] width 707 height 494
click at [496, 595] on button "Select another area" at bounding box center [534, 593] width 93 height 13
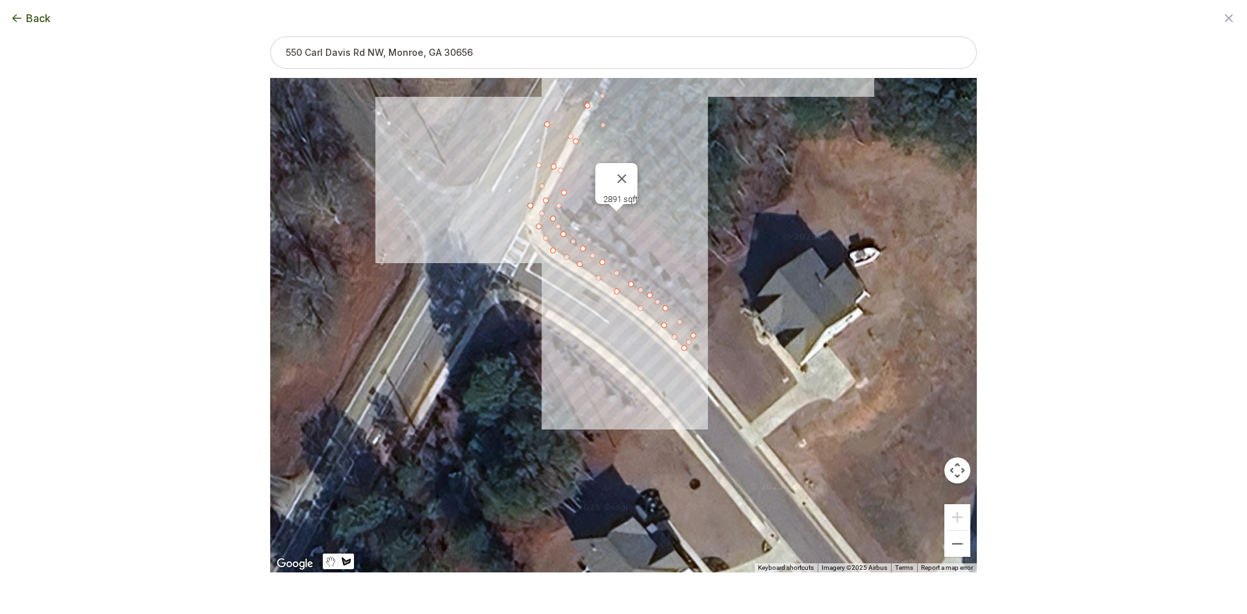
drag, startPoint x: 658, startPoint y: 525, endPoint x: 632, endPoint y: 429, distance: 99.6
click at [632, 429] on div at bounding box center [623, 325] width 707 height 494
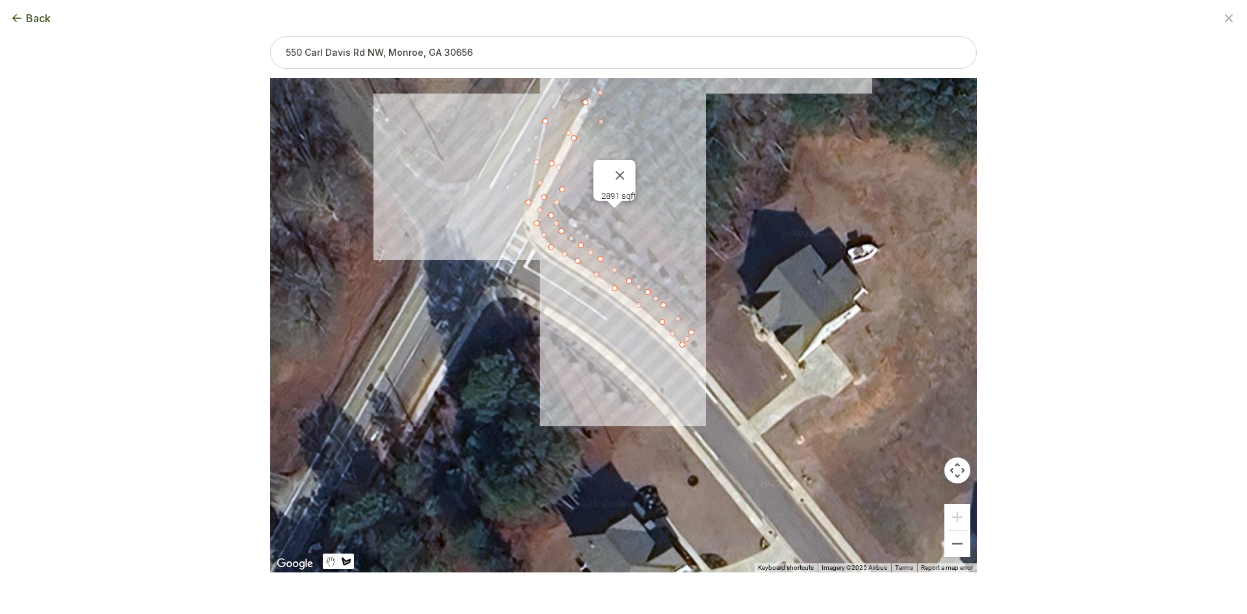
click at [647, 409] on div at bounding box center [623, 325] width 707 height 494
click at [653, 401] on div at bounding box center [623, 325] width 707 height 494
click at [597, 348] on div at bounding box center [623, 325] width 707 height 494
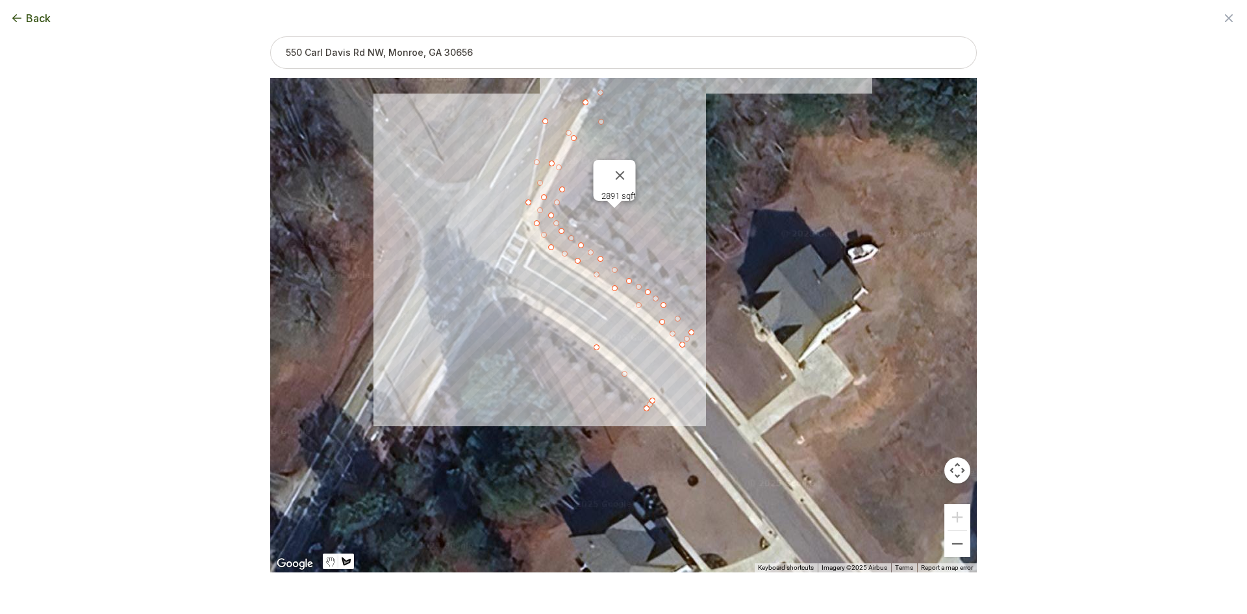
click at [533, 307] on div at bounding box center [623, 325] width 707 height 494
click at [514, 297] on div at bounding box center [623, 325] width 707 height 494
click at [491, 301] on div at bounding box center [623, 325] width 707 height 494
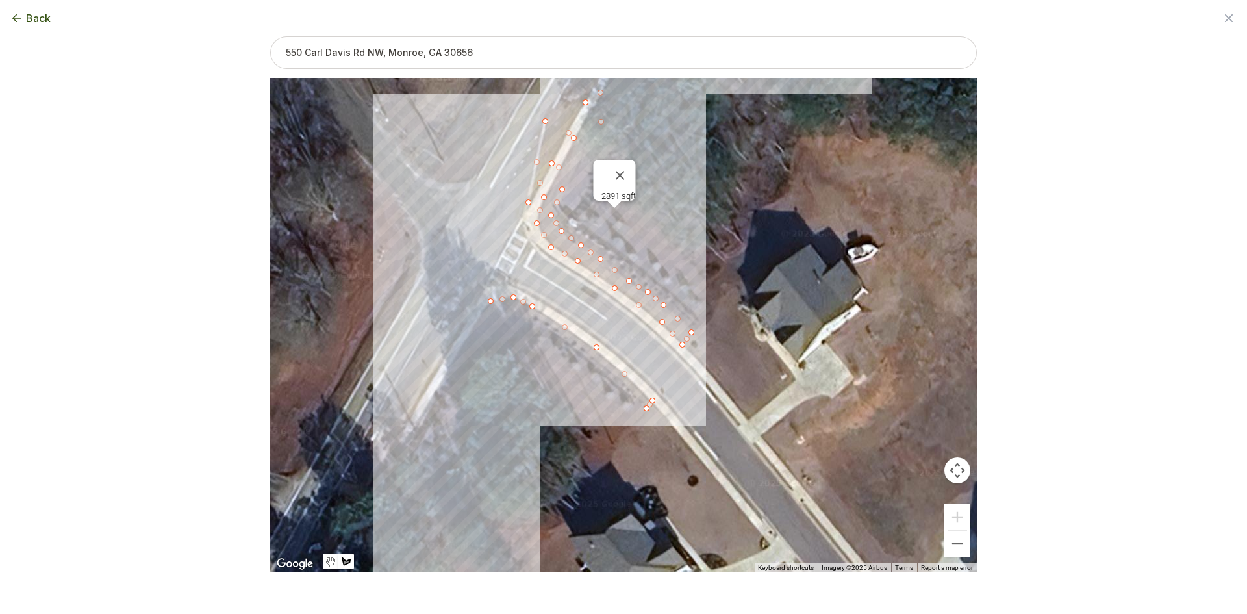
click at [415, 425] on div at bounding box center [623, 325] width 707 height 494
click at [422, 430] on div at bounding box center [623, 325] width 707 height 494
click at [482, 349] on div at bounding box center [623, 325] width 707 height 494
click at [493, 323] on div at bounding box center [623, 325] width 707 height 494
click at [516, 315] on div at bounding box center [623, 325] width 707 height 494
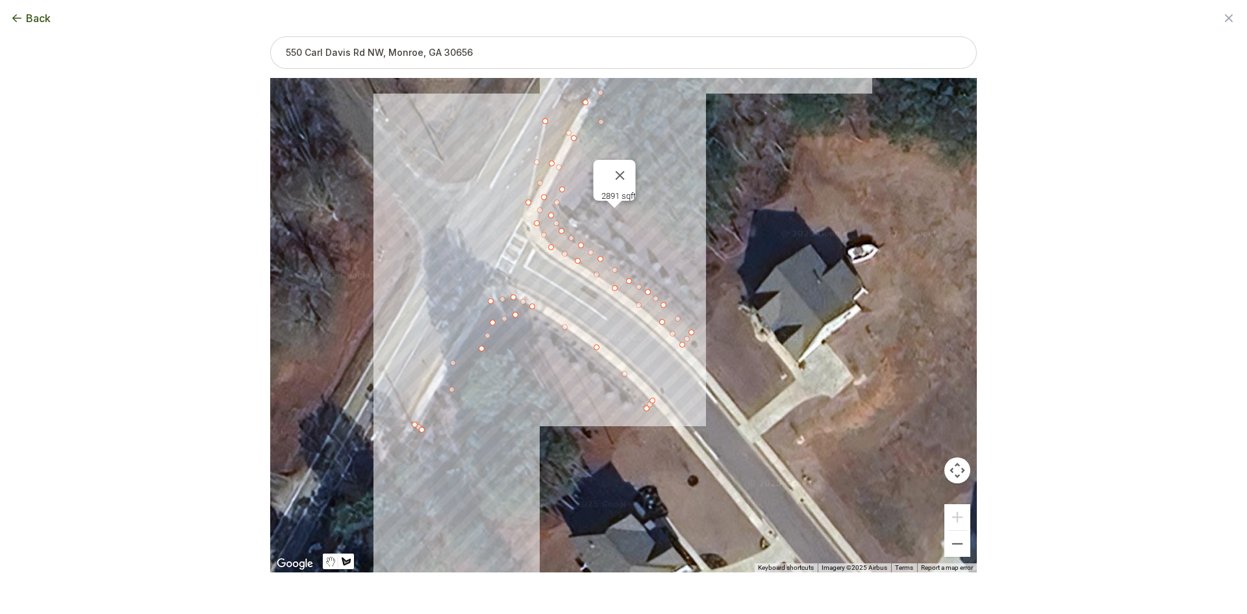
click at [544, 325] on div at bounding box center [623, 325] width 707 height 494
click at [648, 407] on div at bounding box center [623, 325] width 707 height 494
drag, startPoint x: 483, startPoint y: 349, endPoint x: 477, endPoint y: 346, distance: 6.7
type input "7199"
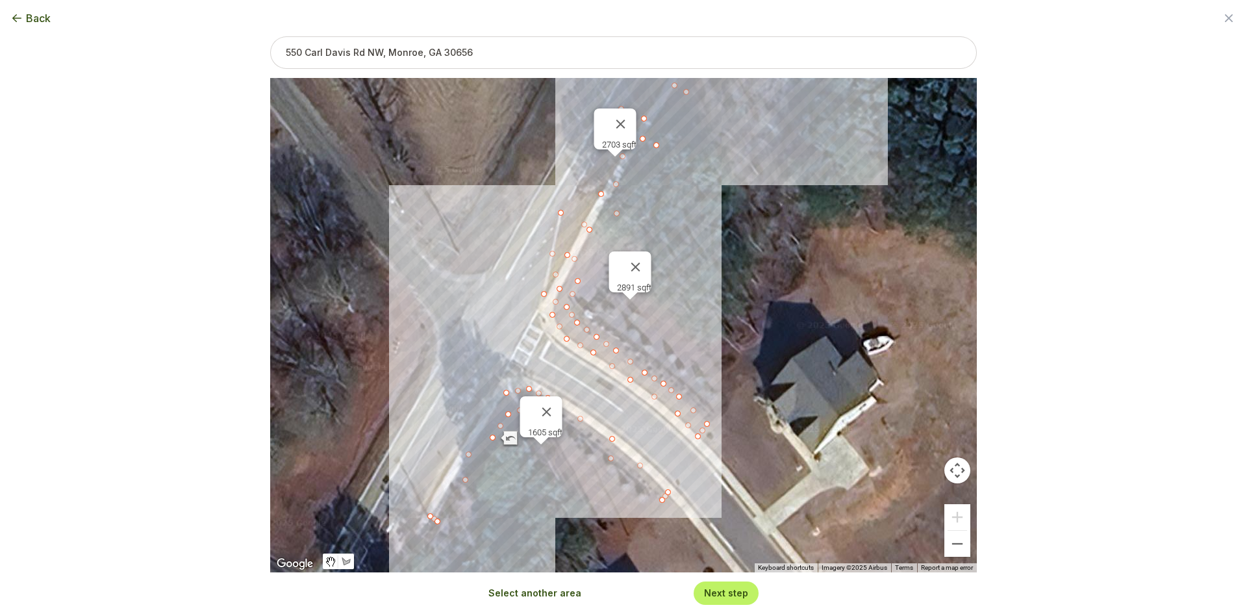
drag, startPoint x: 550, startPoint y: 406, endPoint x: 511, endPoint y: 499, distance: 101.0
click at [511, 499] on div "2891 sqft 2703 sqft 1605 sqft" at bounding box center [623, 325] width 707 height 494
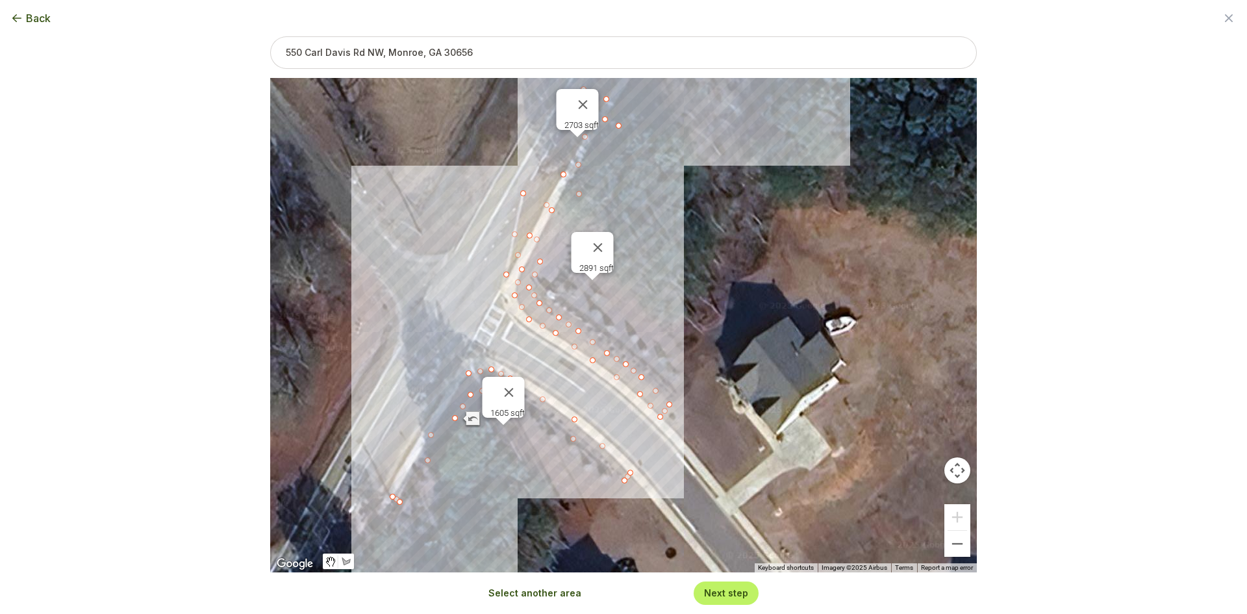
drag, startPoint x: 494, startPoint y: 296, endPoint x: 455, endPoint y: 275, distance: 44.2
click at [455, 275] on div "2891 sqft 2703 sqft 1605 sqft" at bounding box center [623, 325] width 707 height 494
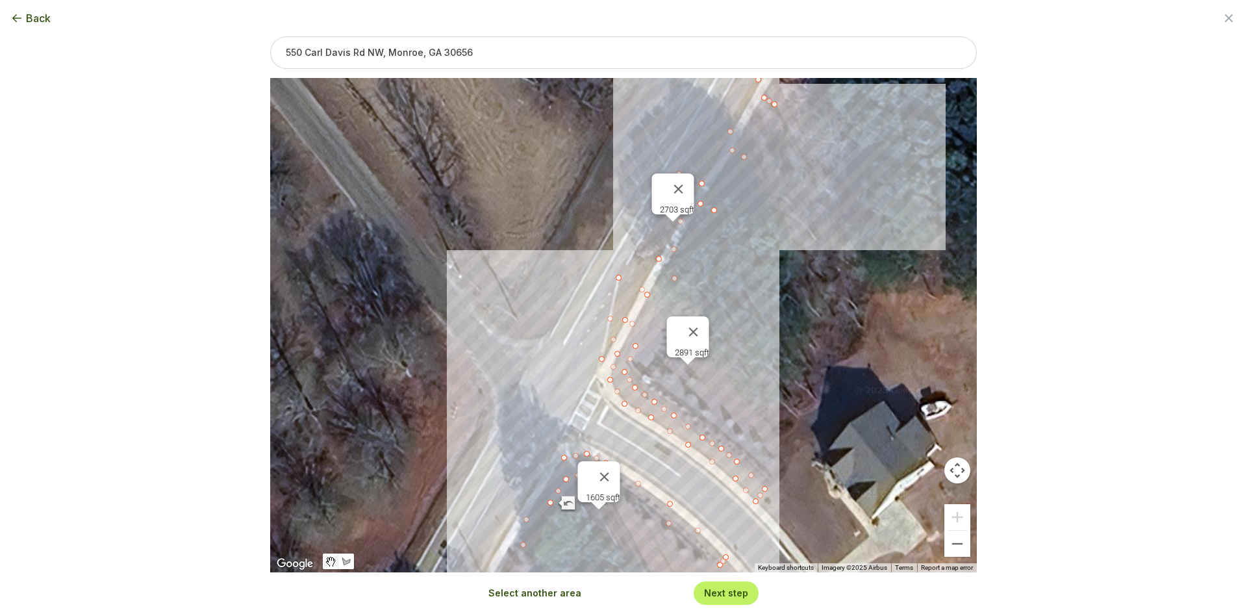
drag, startPoint x: 455, startPoint y: 275, endPoint x: 548, endPoint y: 348, distance: 117.6
click at [548, 348] on div "2891 sqft 2703 sqft 1605 sqft" at bounding box center [623, 325] width 707 height 494
